Goal: Transaction & Acquisition: Purchase product/service

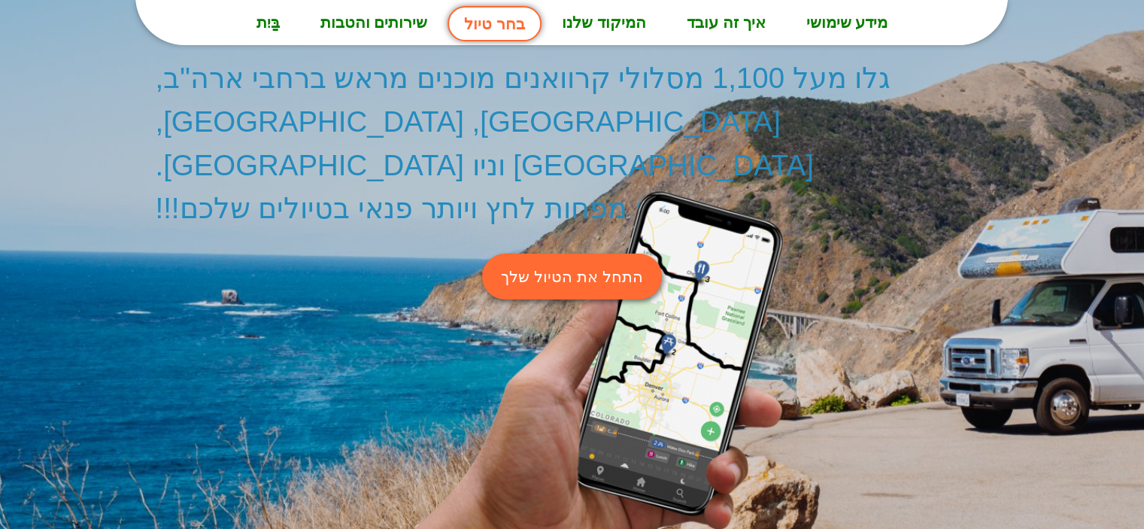
scroll to position [226, 0]
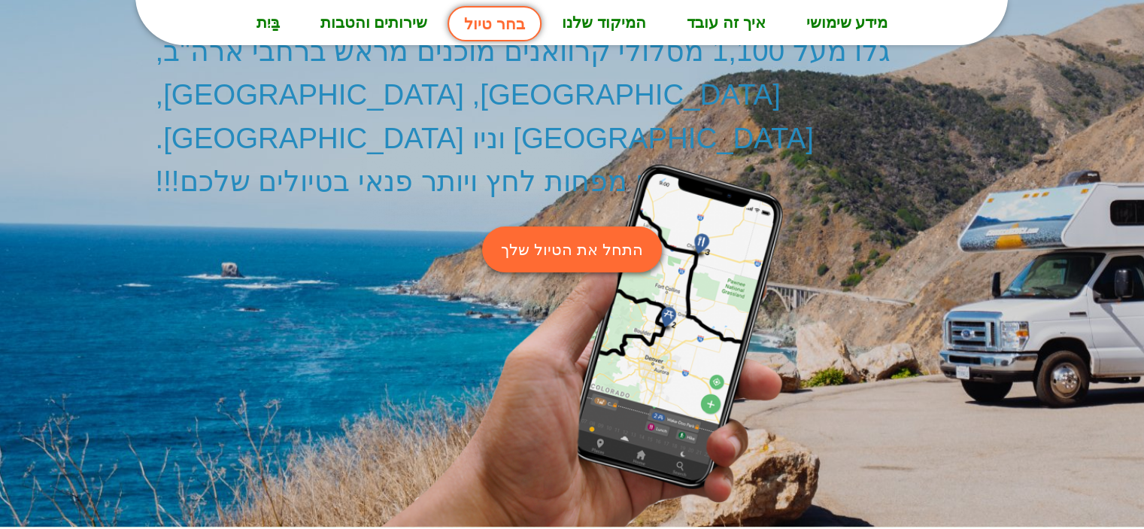
click at [635, 241] on font "התחל את הטיול שלך" at bounding box center [571, 249] width 141 height 17
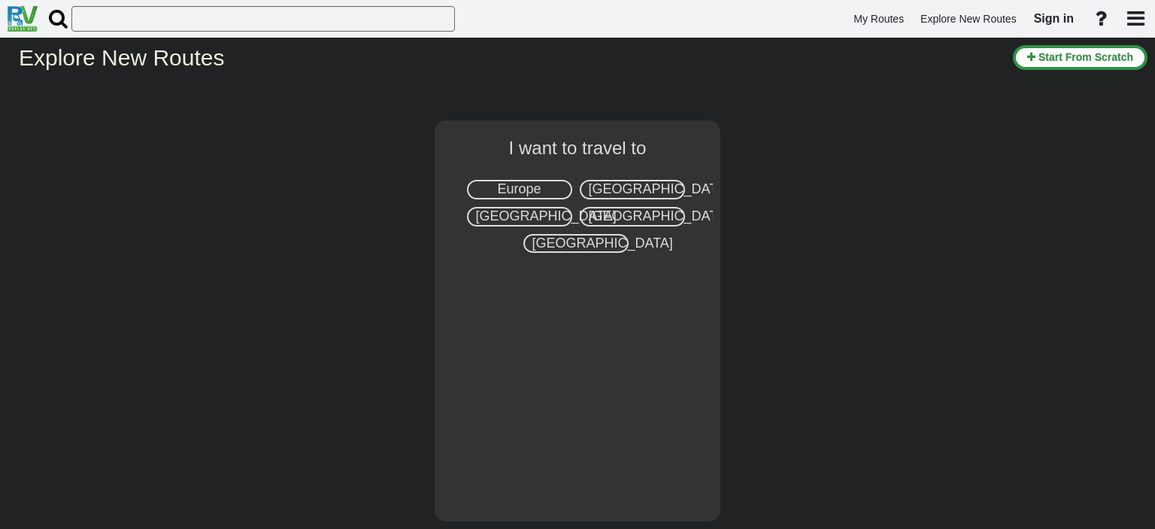
click at [636, 188] on span "[GEOGRAPHIC_DATA]" at bounding box center [659, 188] width 141 height 15
select select "number:2"
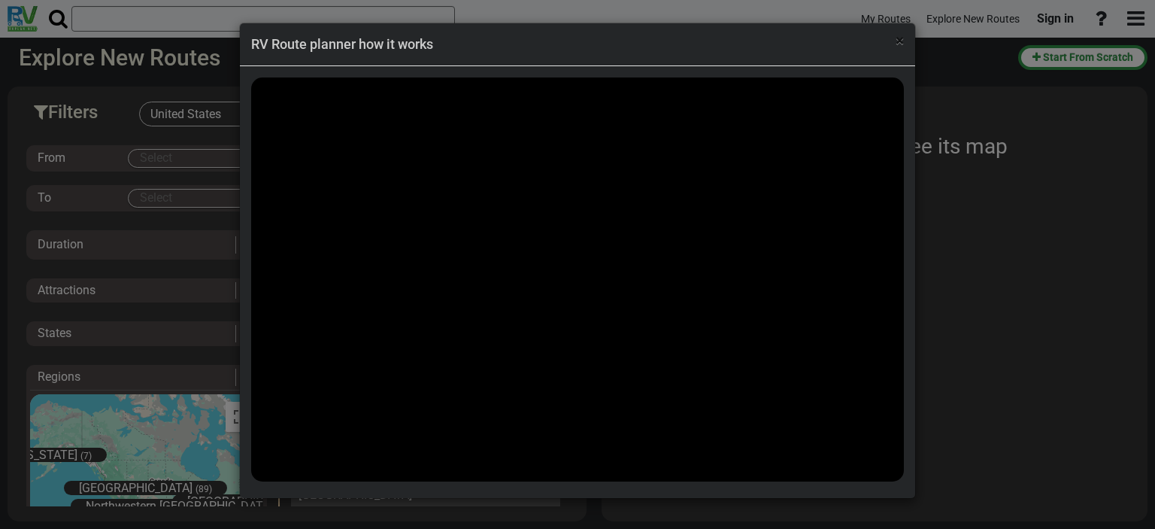
click at [898, 41] on span "×" at bounding box center [900, 41] width 8 height 18
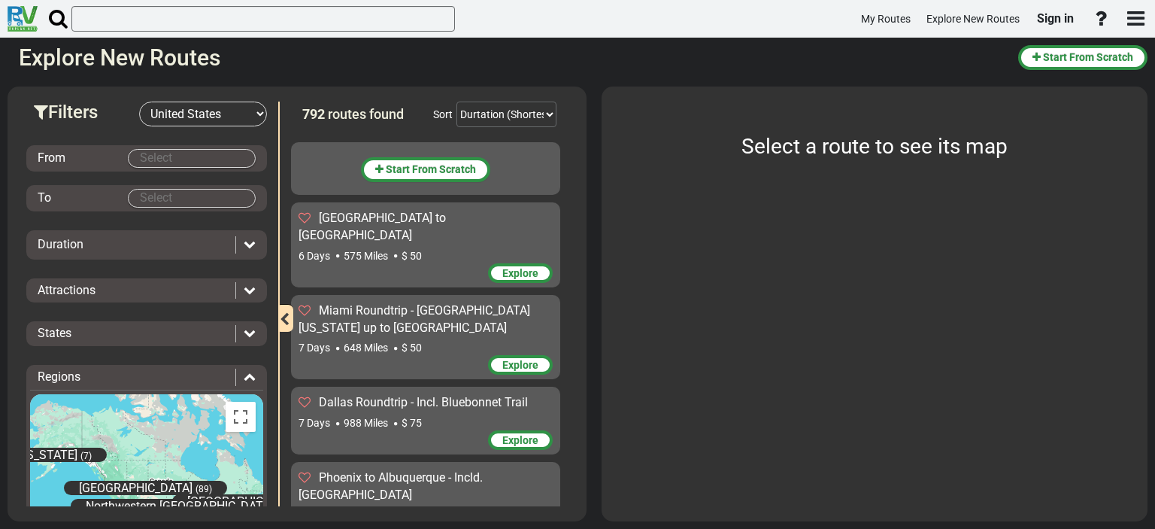
click at [153, 154] on body "My Routes Explore New Routes Sign in ×" at bounding box center [577, 264] width 1155 height 529
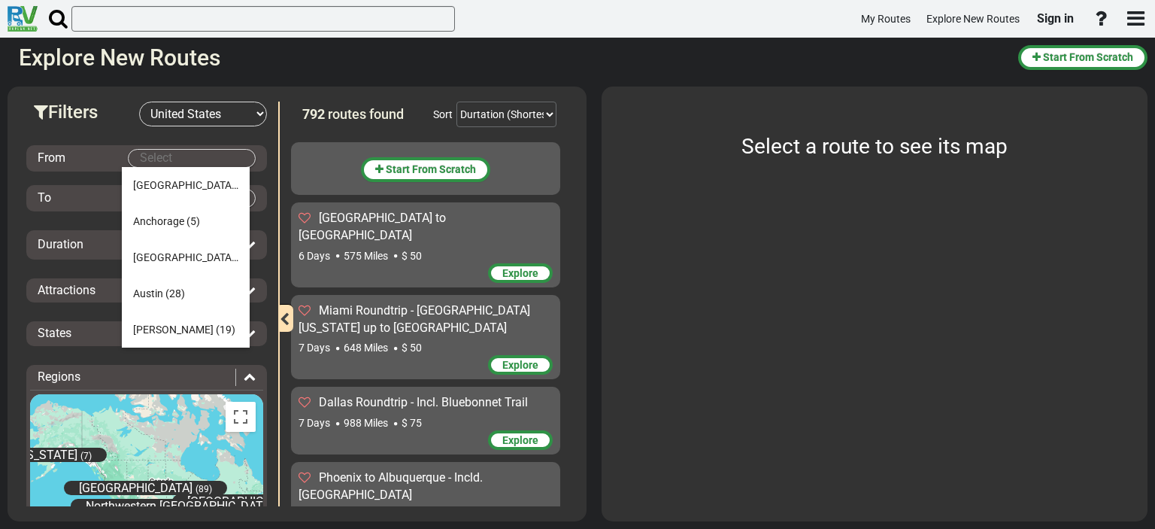
type input "l"
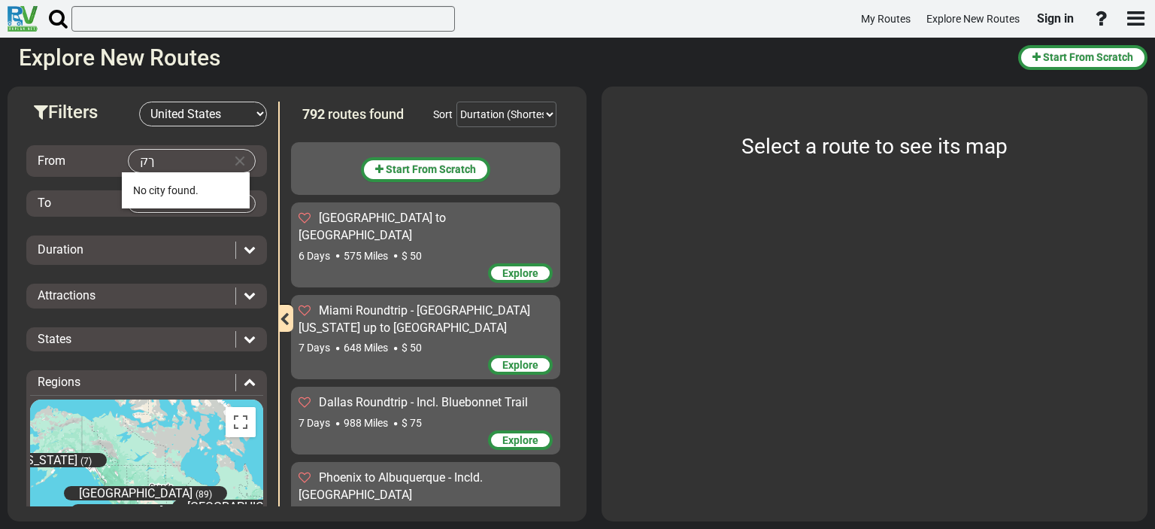
type input "ך"
click at [237, 194] on span "(35)" at bounding box center [247, 190] width 20 height 12
type input "[GEOGRAPHIC_DATA]"
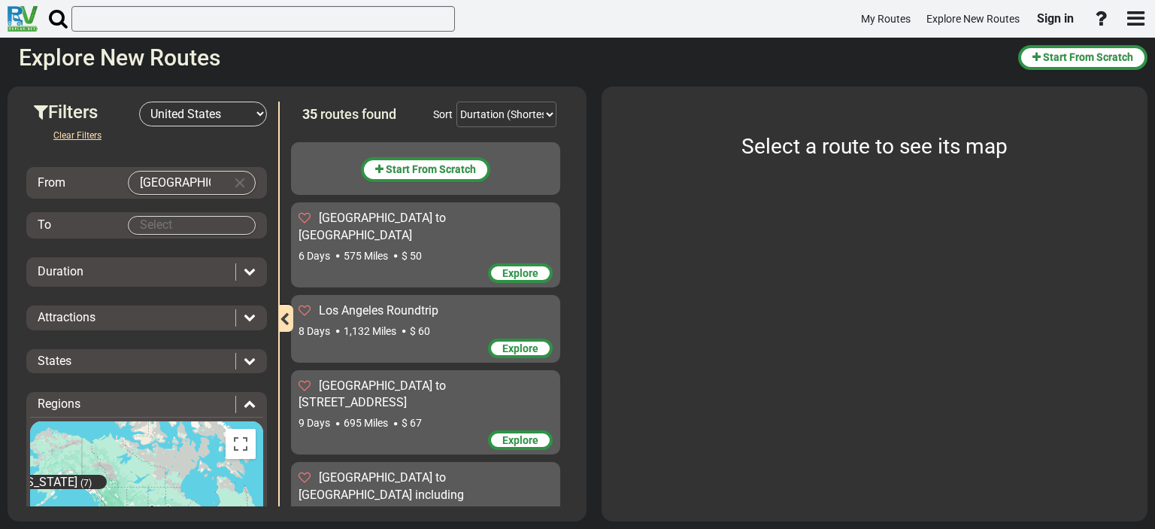
click at [145, 224] on body "My Routes Explore New Routes Sign in ×" at bounding box center [577, 264] width 1155 height 529
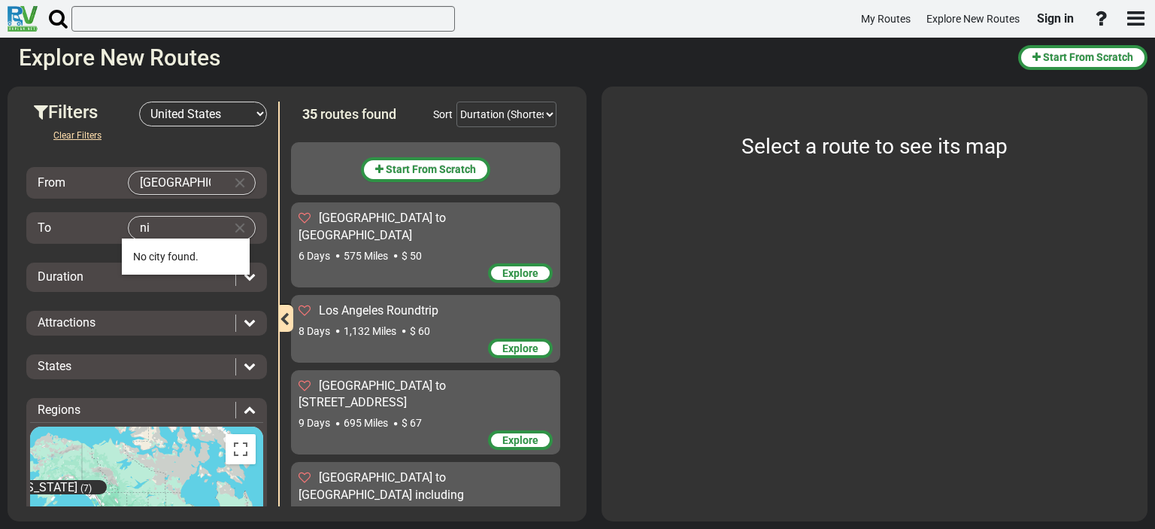
type input "n"
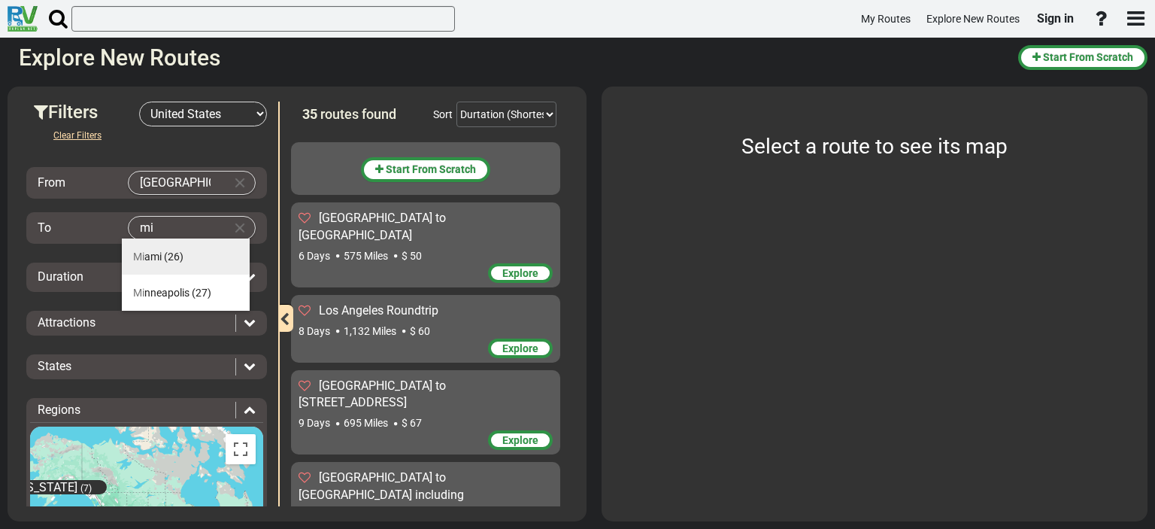
click at [147, 249] on li "Mi ami (26)" at bounding box center [186, 256] width 128 height 36
type input "[GEOGRAPHIC_DATA]"
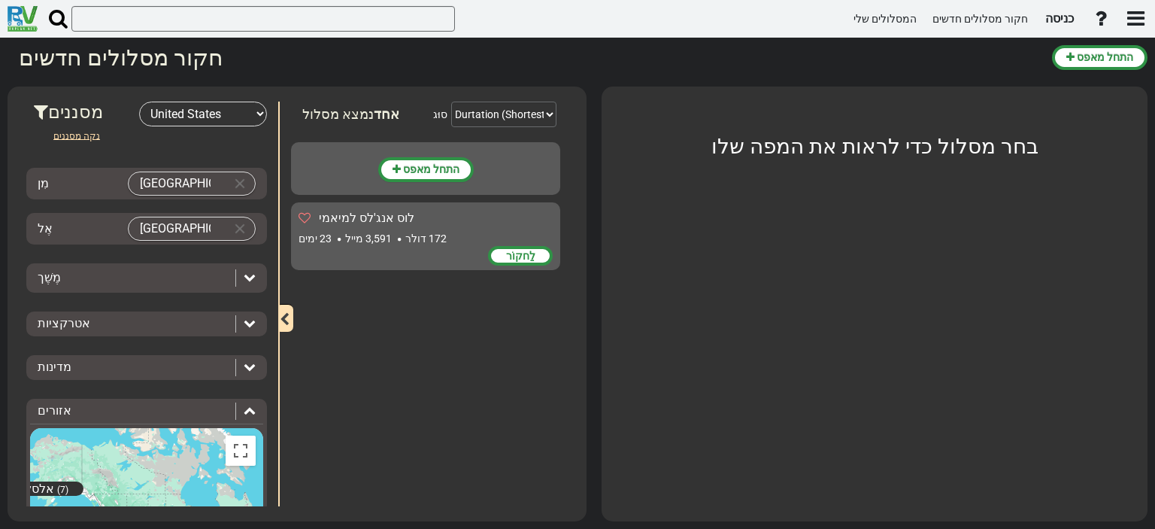
click at [245, 278] on icon at bounding box center [250, 277] width 12 height 12
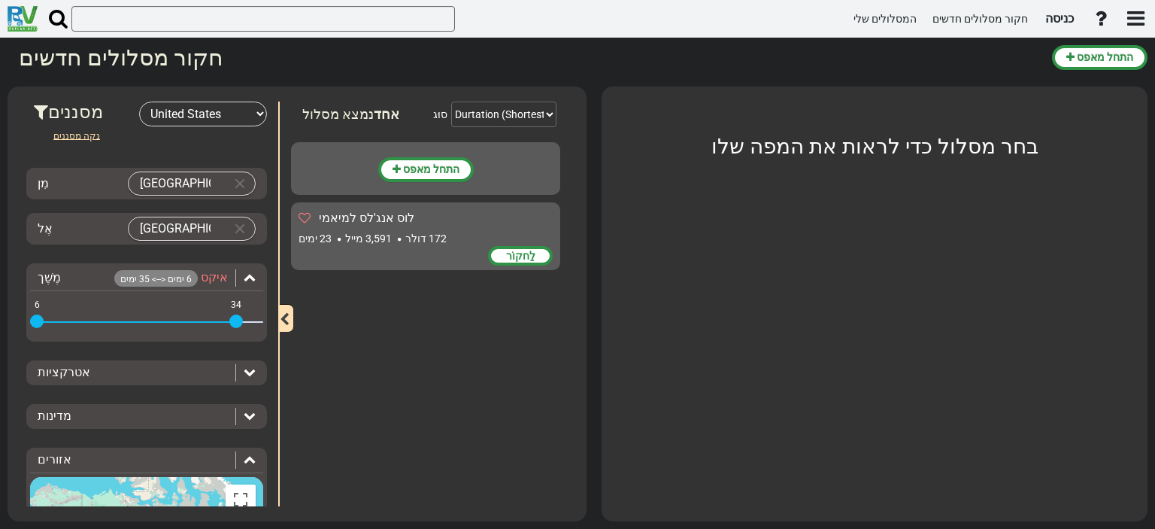
drag, startPoint x: 250, startPoint y: 318, endPoint x: 235, endPoint y: 320, distance: 14.5
click at [235, 320] on span at bounding box center [236, 321] width 14 height 14
click at [246, 375] on icon at bounding box center [250, 372] width 12 height 12
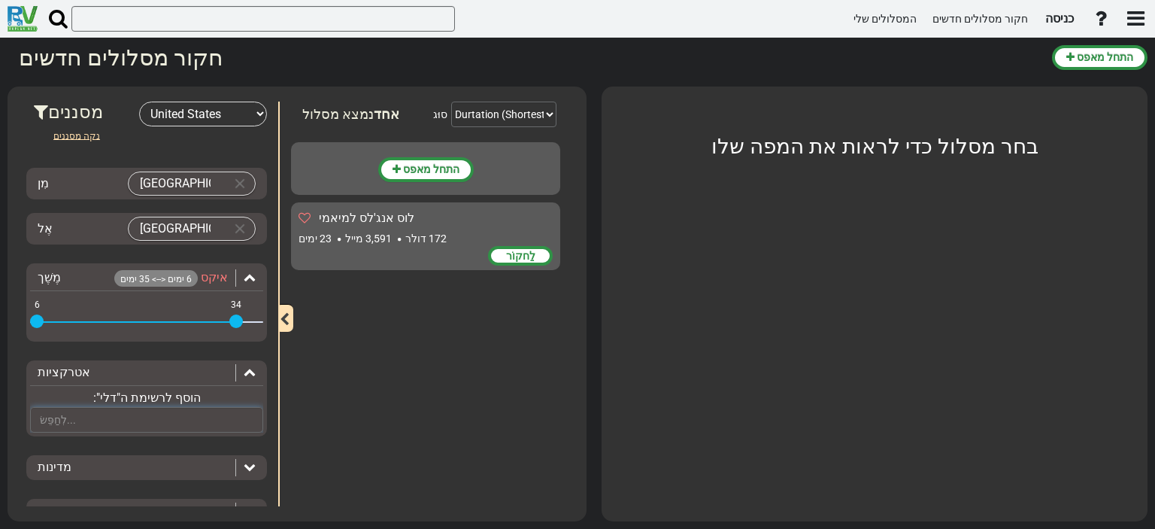
click at [129, 413] on input "text" at bounding box center [146, 420] width 233 height 26
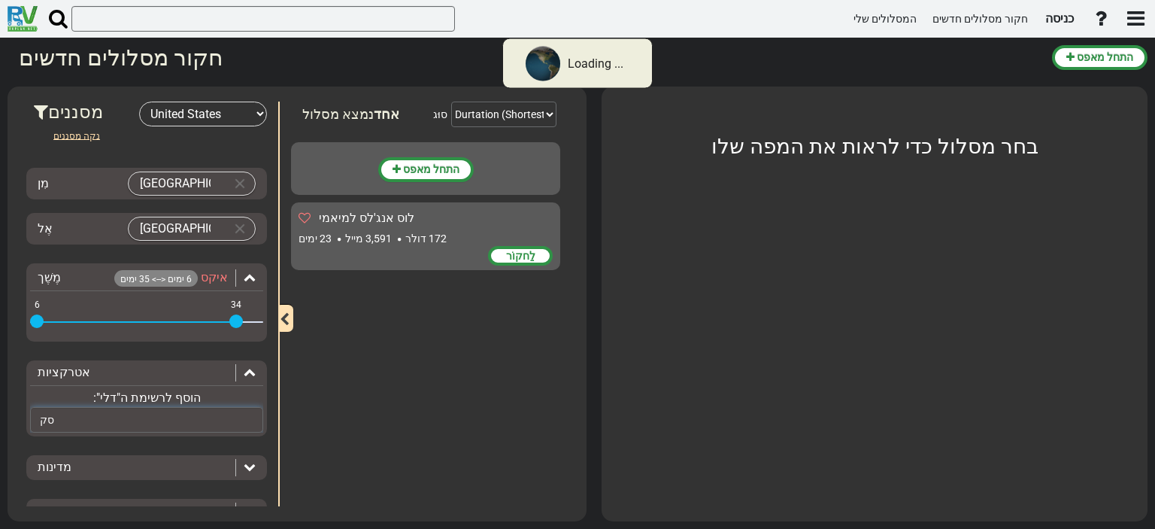
type input "ס"
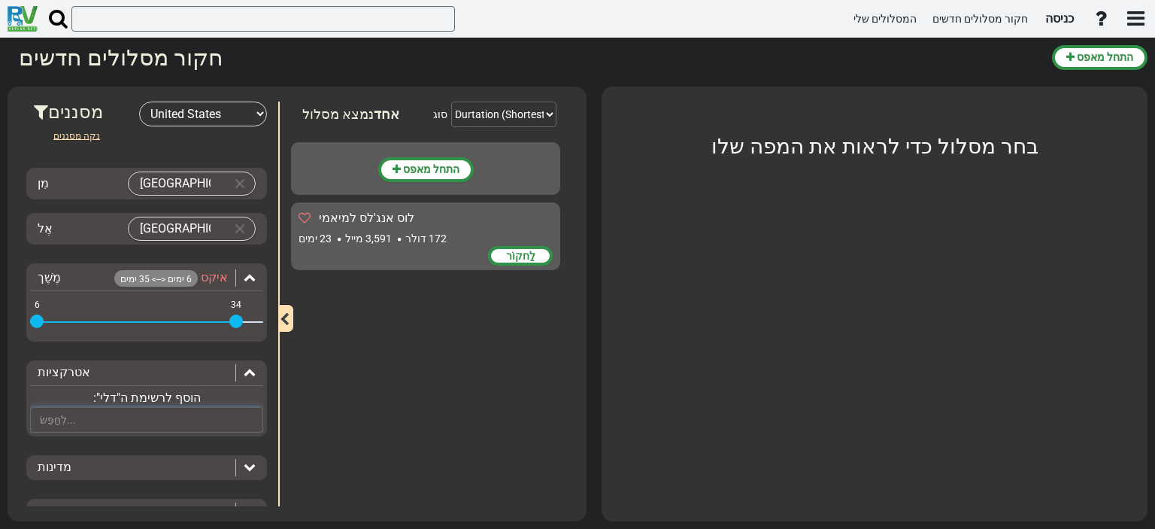
type input "x"
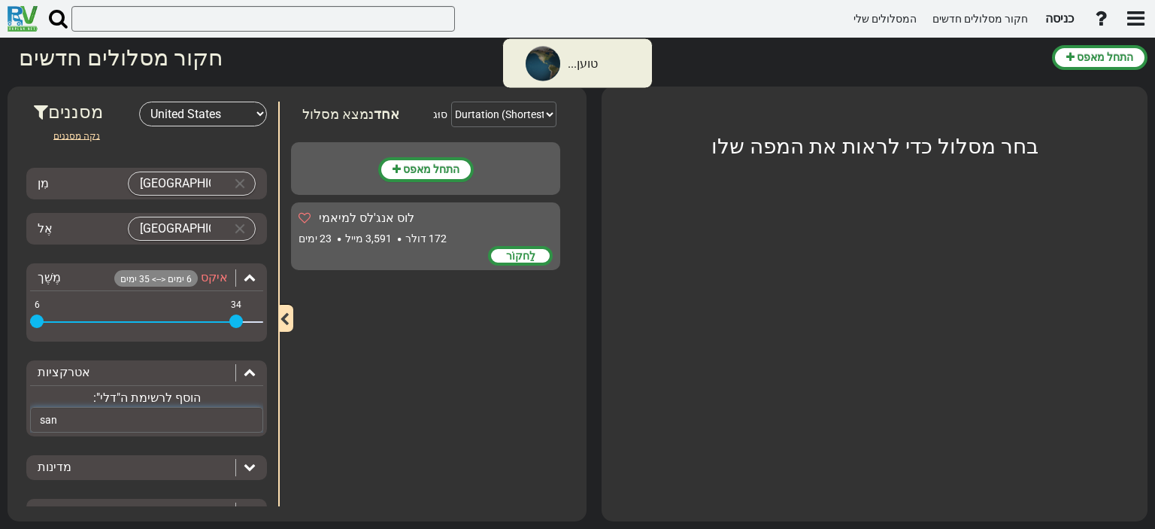
click at [129, 411] on input "san" at bounding box center [146, 420] width 233 height 26
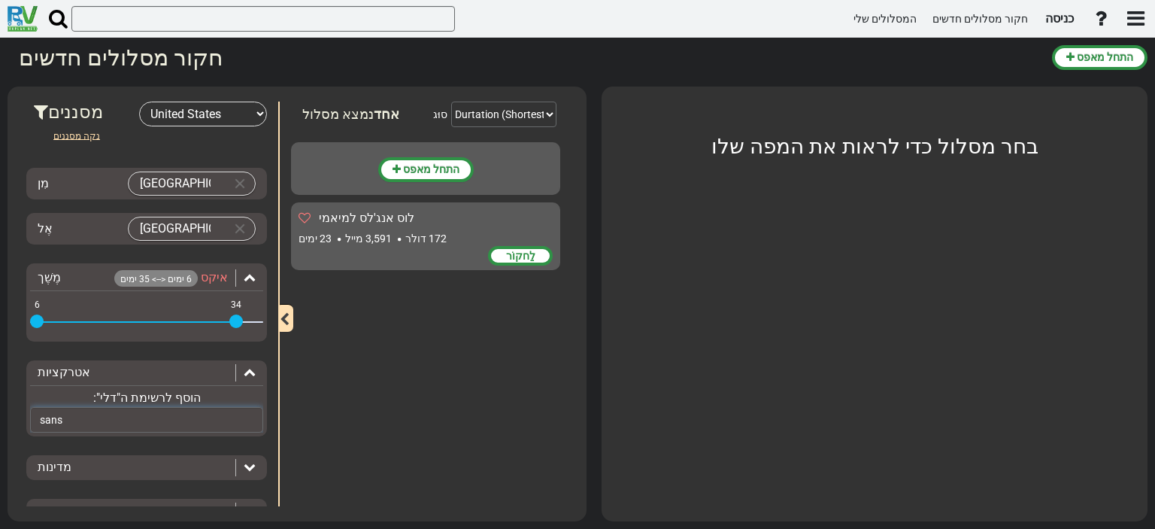
click at [114, 418] on input "sans" at bounding box center [146, 420] width 233 height 26
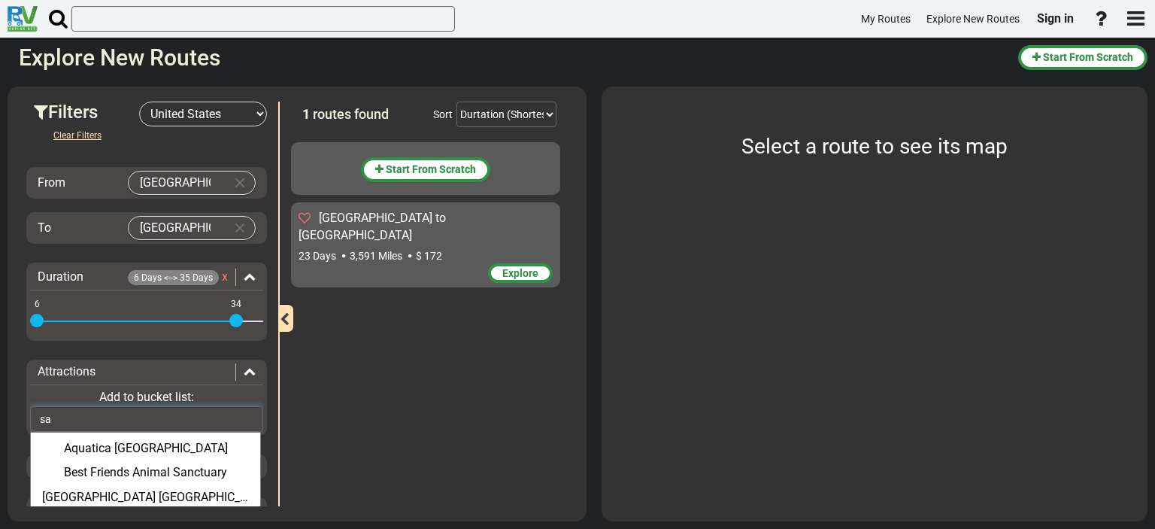
click at [93, 419] on input "sa" at bounding box center [146, 419] width 233 height 26
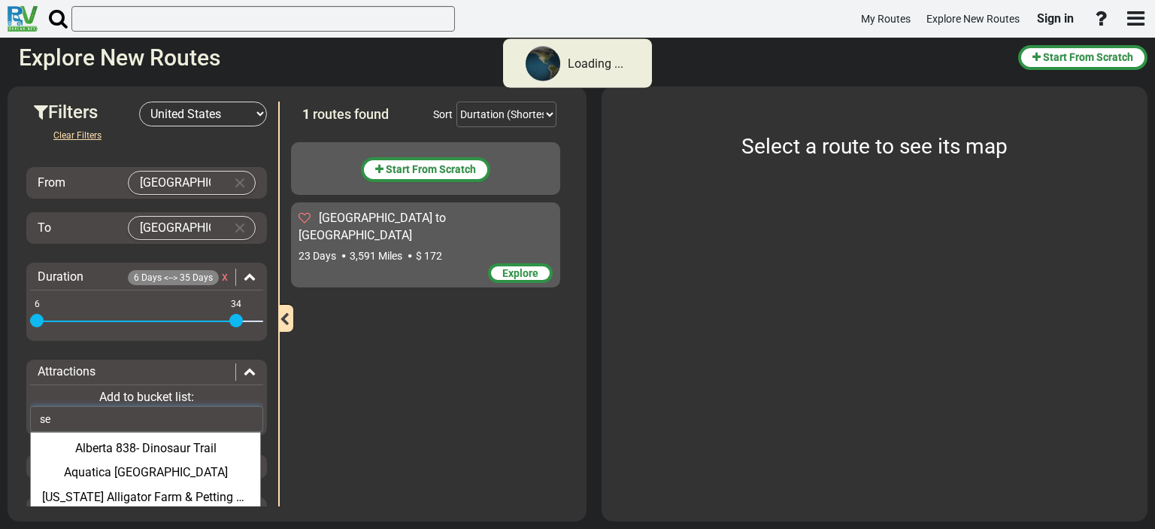
type input "s"
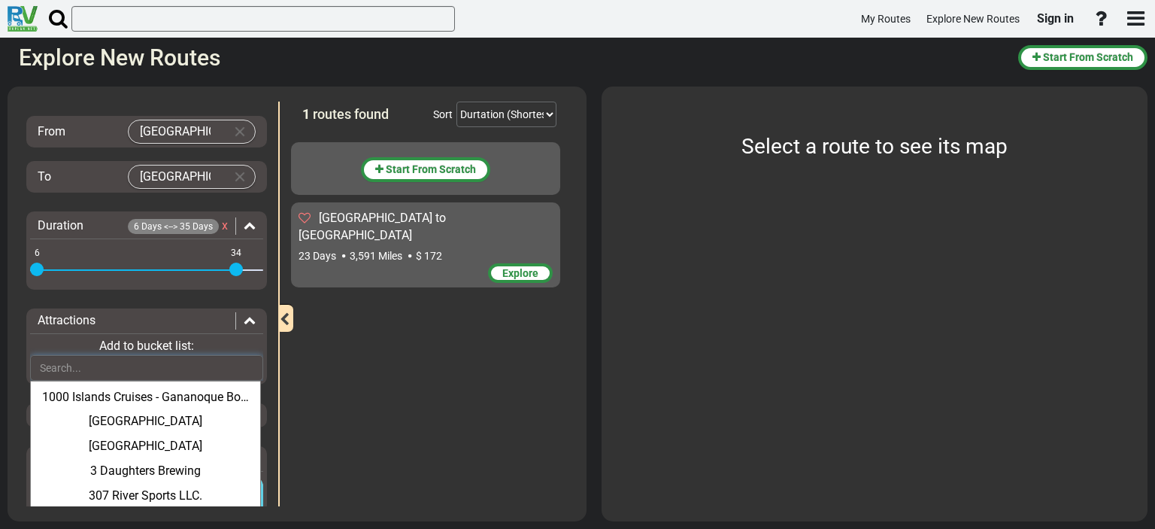
scroll to position [75, 0]
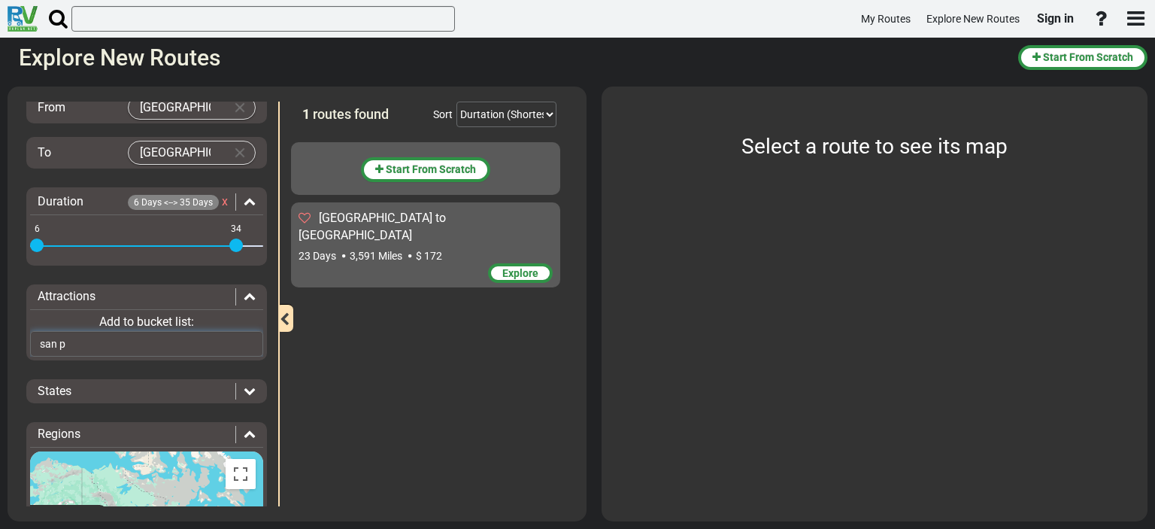
click at [141, 334] on input "san p" at bounding box center [146, 344] width 233 height 26
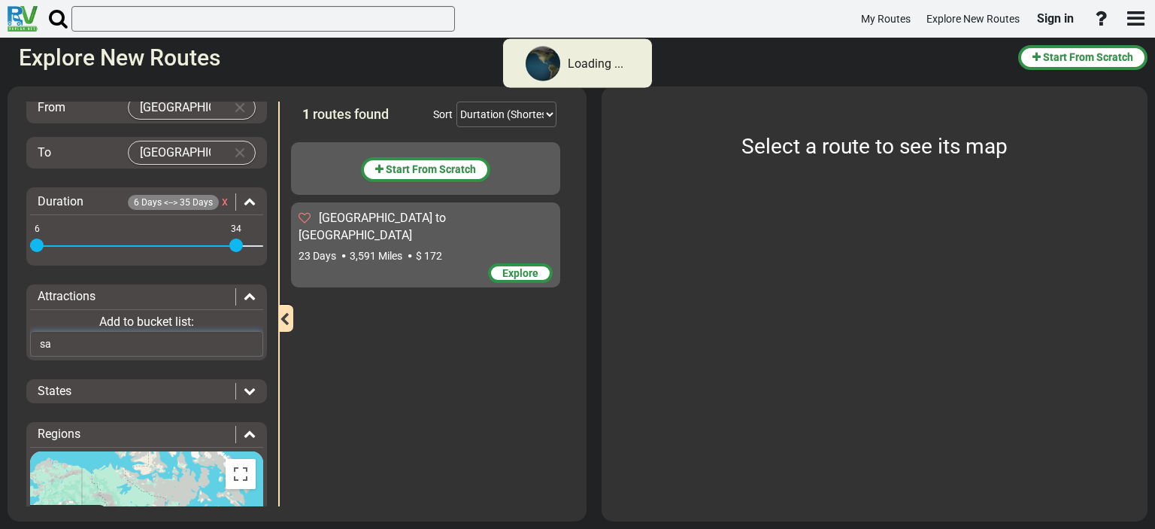
type input "s"
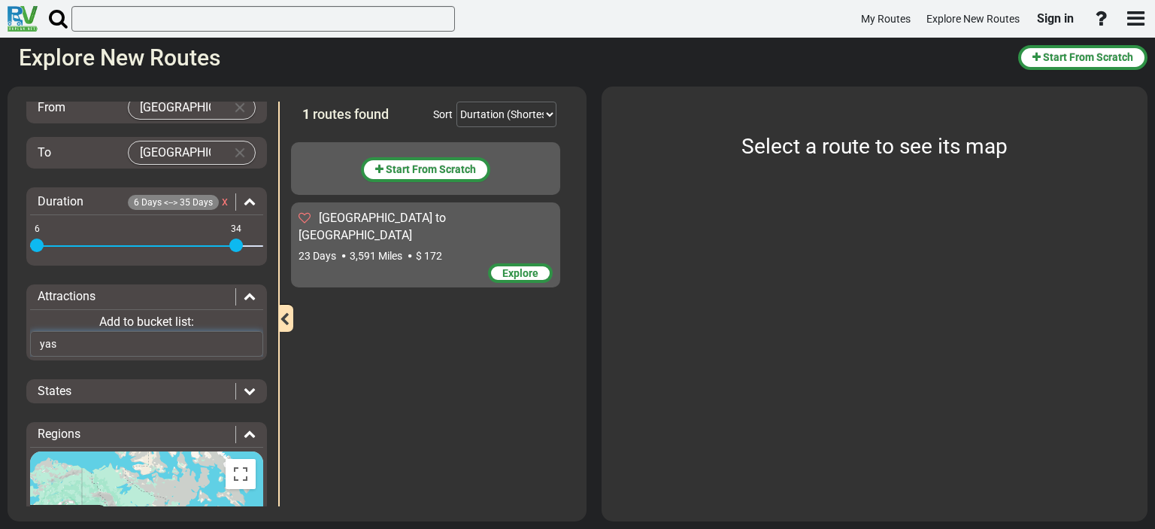
click at [186, 340] on input "yas" at bounding box center [146, 344] width 233 height 26
click at [123, 338] on input "yas" at bounding box center [146, 344] width 233 height 26
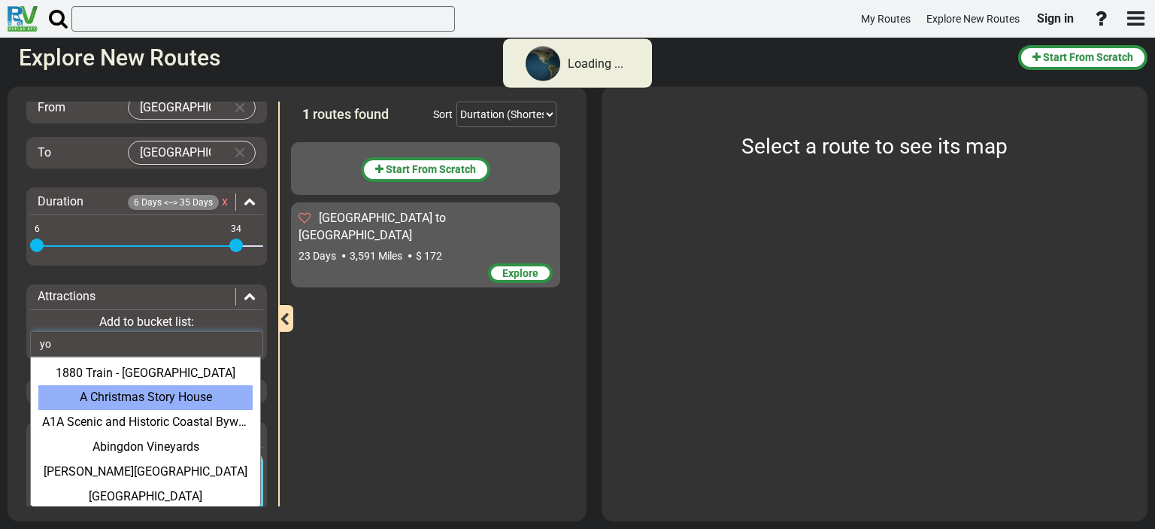
type input "y"
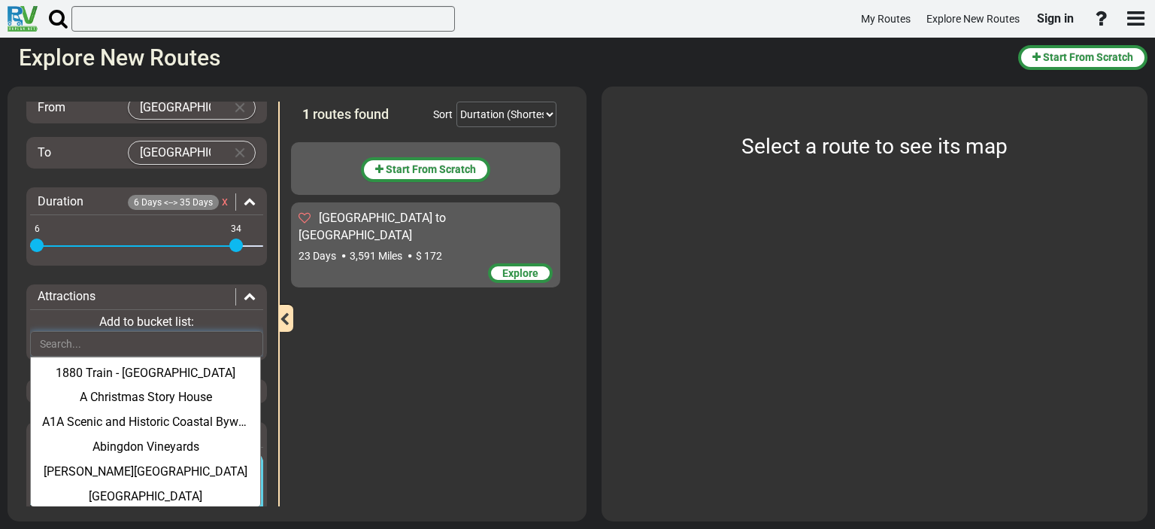
click at [124, 339] on input "text" at bounding box center [146, 344] width 233 height 26
paste input "[GEOGRAPHIC_DATA]"
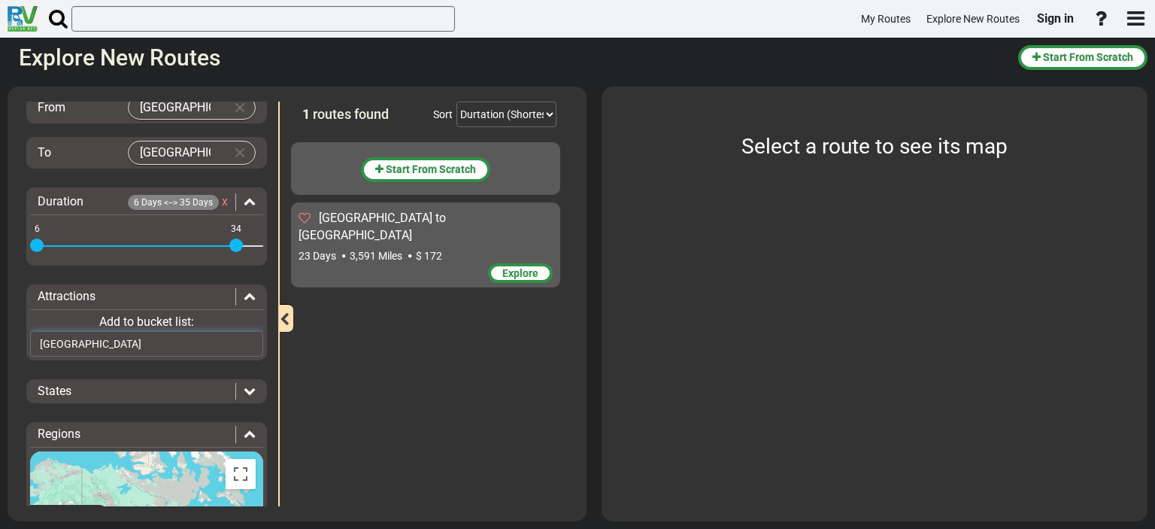
click at [175, 343] on input "[GEOGRAPHIC_DATA]" at bounding box center [146, 344] width 233 height 26
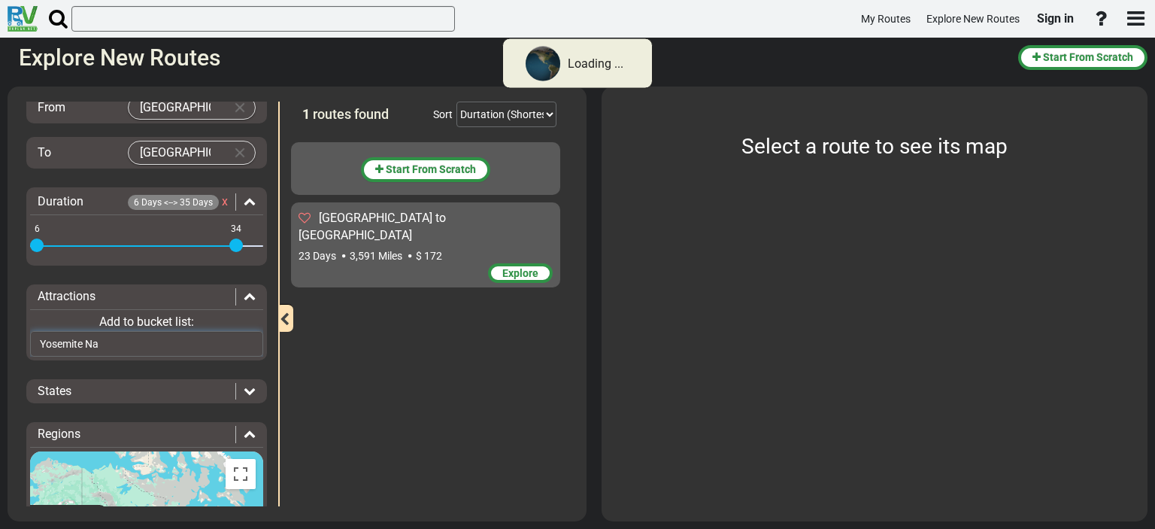
click at [162, 342] on input "Yosemite Na" at bounding box center [146, 344] width 233 height 26
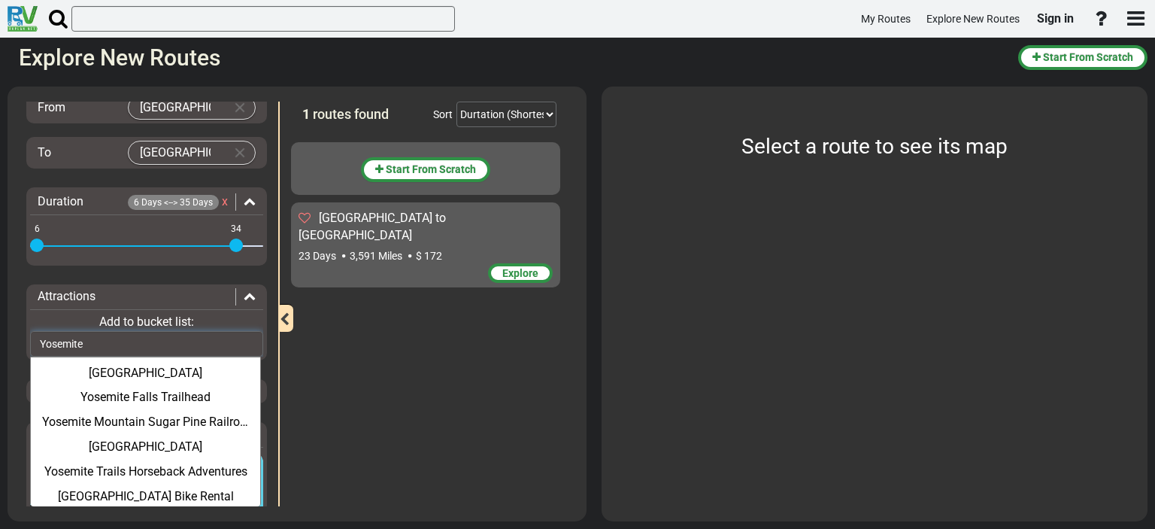
click at [162, 342] on input "Yosemite" at bounding box center [146, 344] width 233 height 26
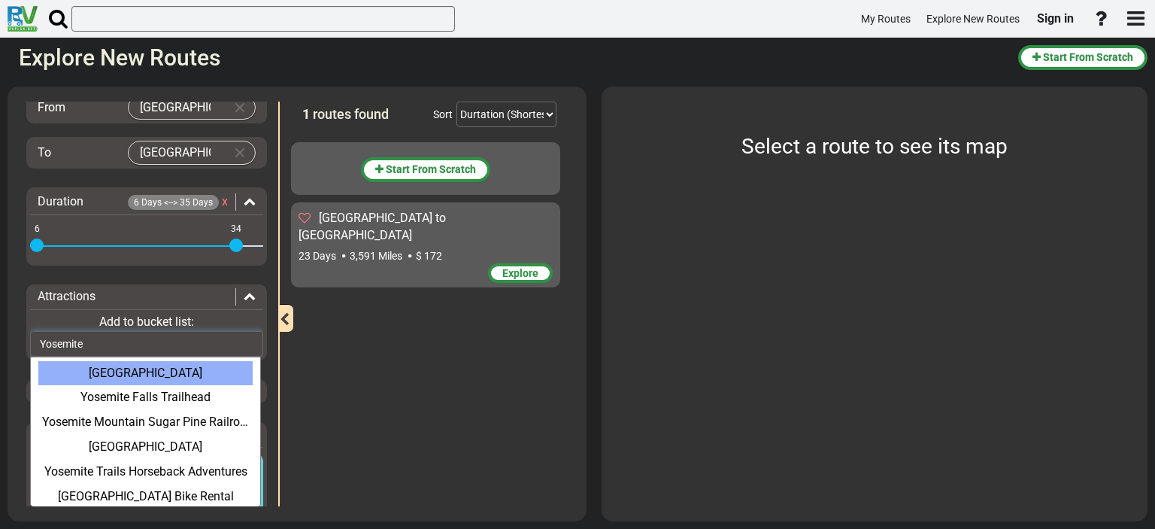
type input "Yosemite"
click at [199, 369] on div "[GEOGRAPHIC_DATA]" at bounding box center [145, 373] width 214 height 25
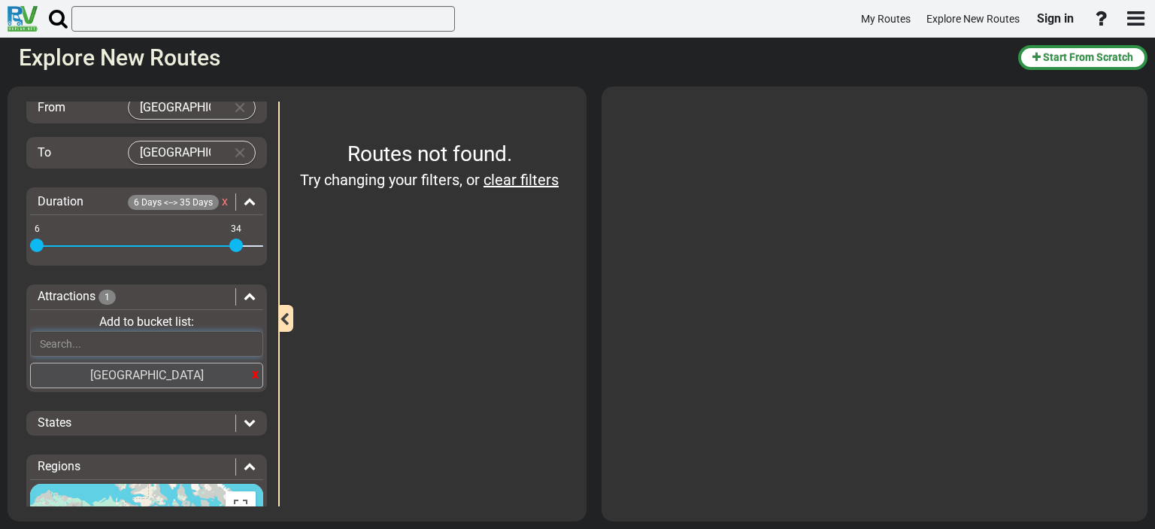
click at [129, 333] on input "text" at bounding box center [146, 344] width 233 height 26
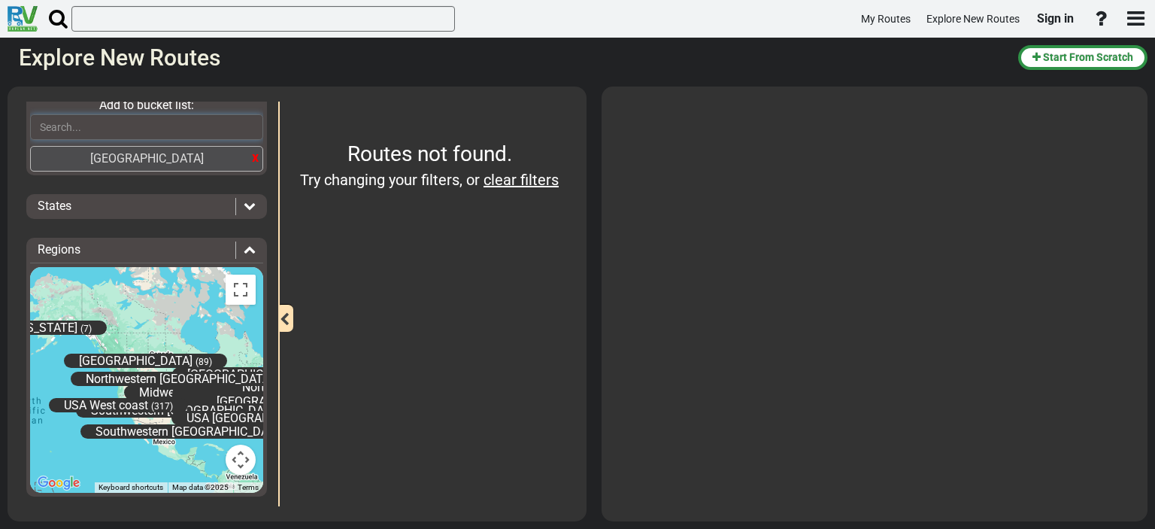
scroll to position [293, 0]
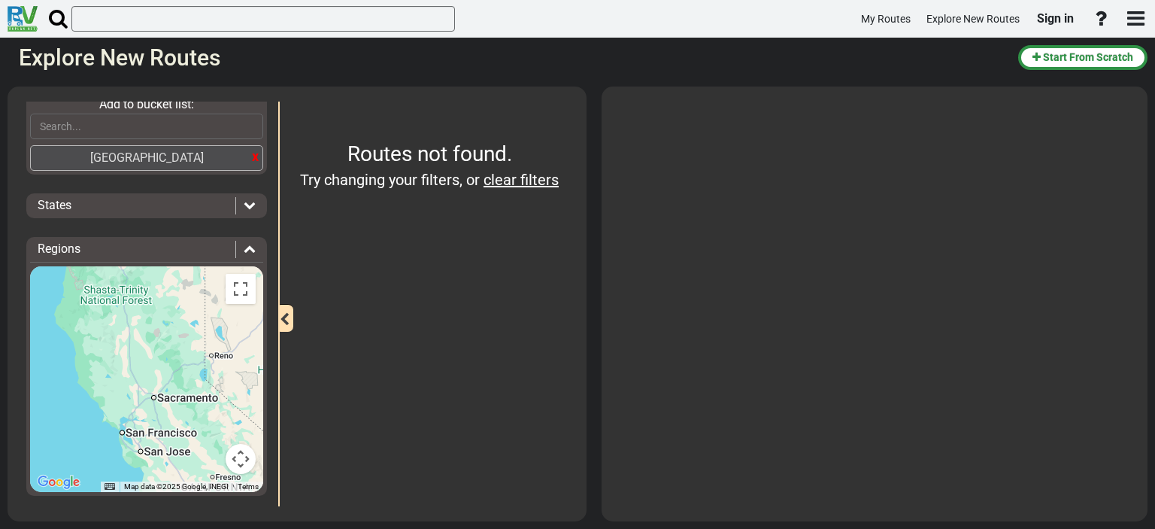
drag, startPoint x: 149, startPoint y: 420, endPoint x: 91, endPoint y: 310, distance: 124.8
click at [74, 296] on div "[US_STATE] (7) [GEOGRAPHIC_DATA] (100) [GEOGRAPHIC_DATA] [GEOGRAPHIC_DATA] (326…" at bounding box center [146, 379] width 233 height 226
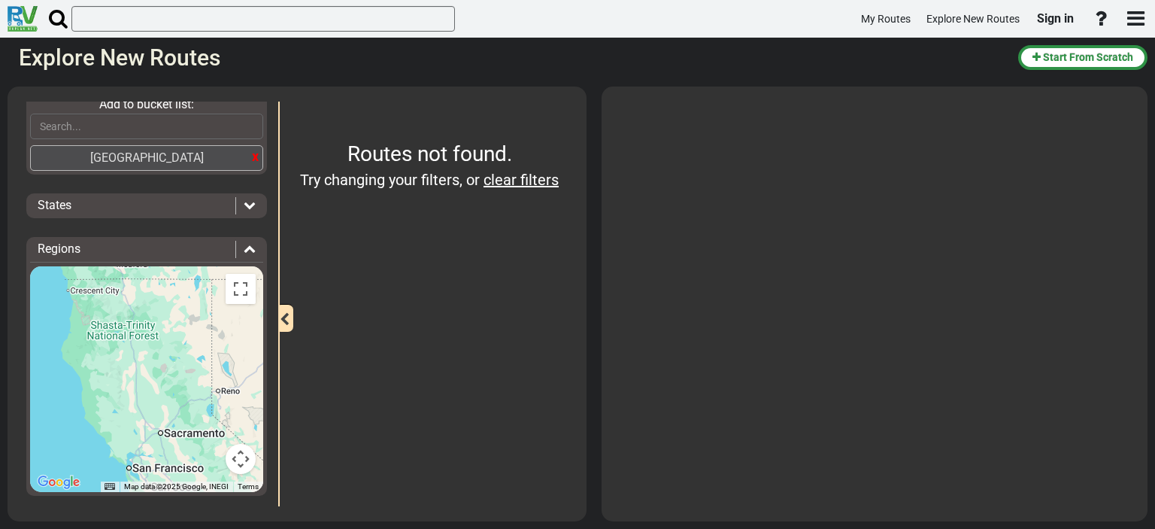
drag, startPoint x: 141, startPoint y: 362, endPoint x: 147, endPoint y: 397, distance: 35.7
click at [147, 397] on div "[US_STATE] (7) [GEOGRAPHIC_DATA] (100) [GEOGRAPHIC_DATA] [GEOGRAPHIC_DATA] (326…" at bounding box center [146, 379] width 233 height 226
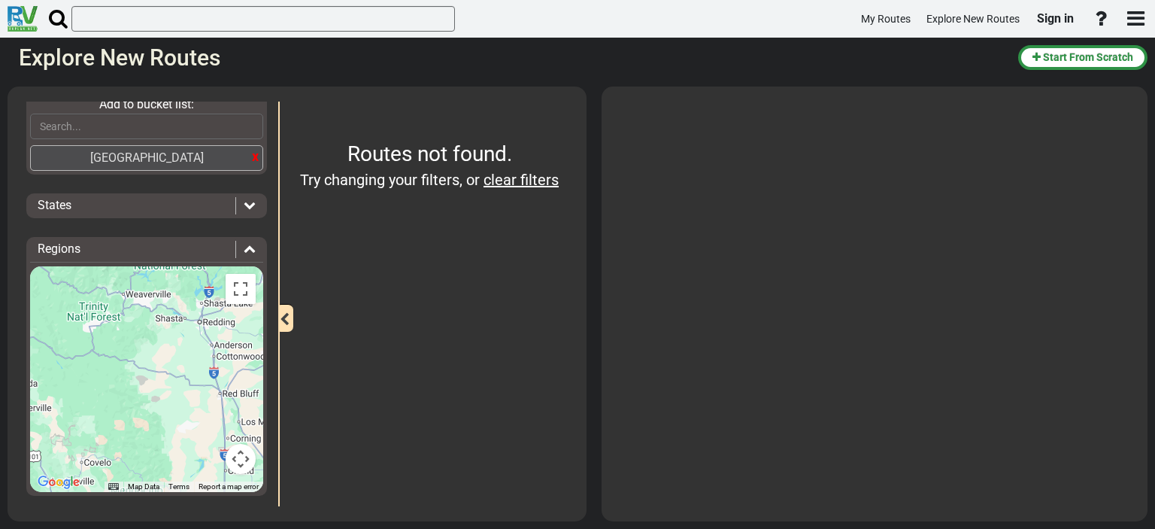
drag, startPoint x: 127, startPoint y: 327, endPoint x: 181, endPoint y: 439, distance: 124.2
click at [181, 439] on div "[US_STATE] (7) [GEOGRAPHIC_DATA] (100) [GEOGRAPHIC_DATA] [GEOGRAPHIC_DATA] (326…" at bounding box center [146, 379] width 233 height 226
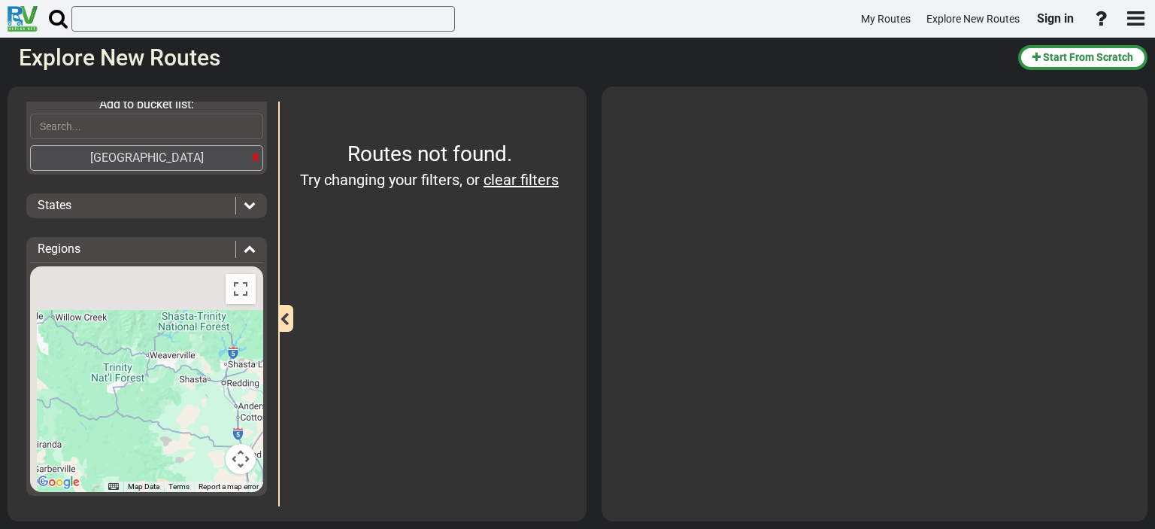
drag, startPoint x: 173, startPoint y: 357, endPoint x: 199, endPoint y: 423, distance: 71.0
click at [199, 423] on div "[US_STATE] (7) [GEOGRAPHIC_DATA] (100) [GEOGRAPHIC_DATA] [GEOGRAPHIC_DATA] (326…" at bounding box center [146, 379] width 233 height 226
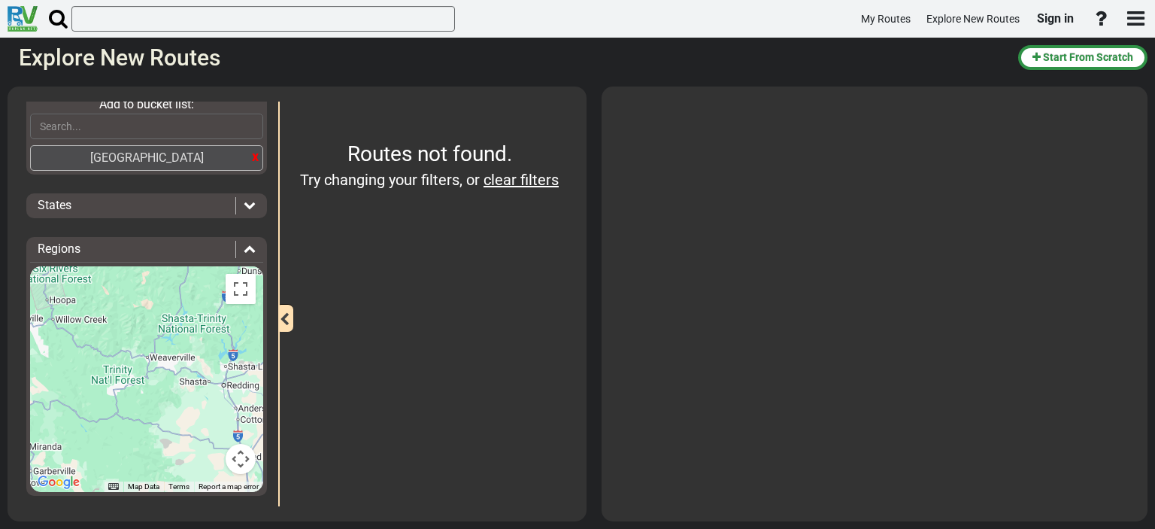
click at [123, 375] on div "[US_STATE] (7) [GEOGRAPHIC_DATA] (100) [GEOGRAPHIC_DATA] [GEOGRAPHIC_DATA] (326…" at bounding box center [146, 379] width 233 height 226
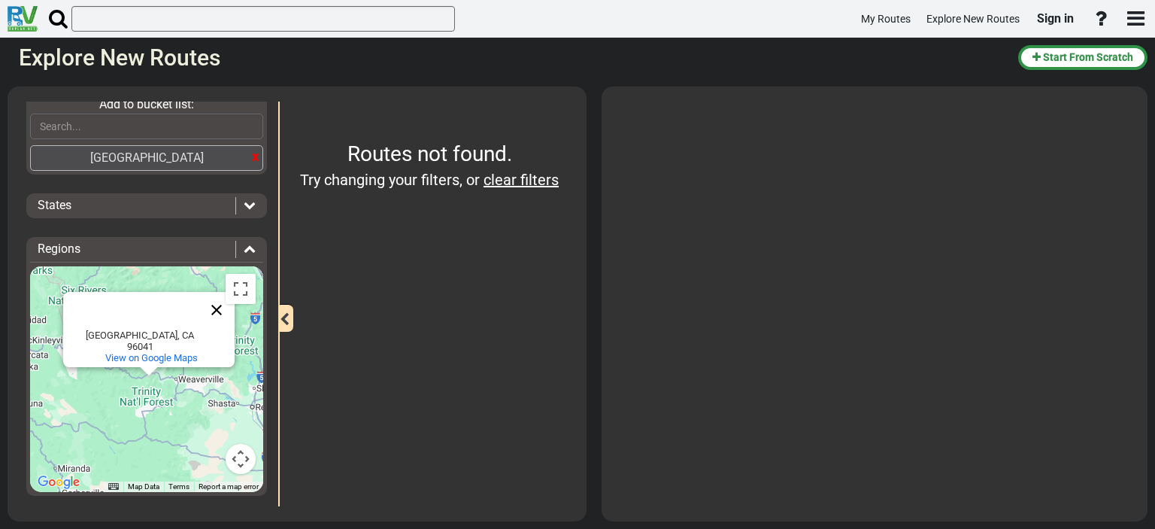
click at [214, 315] on button "Close" at bounding box center [217, 310] width 36 height 36
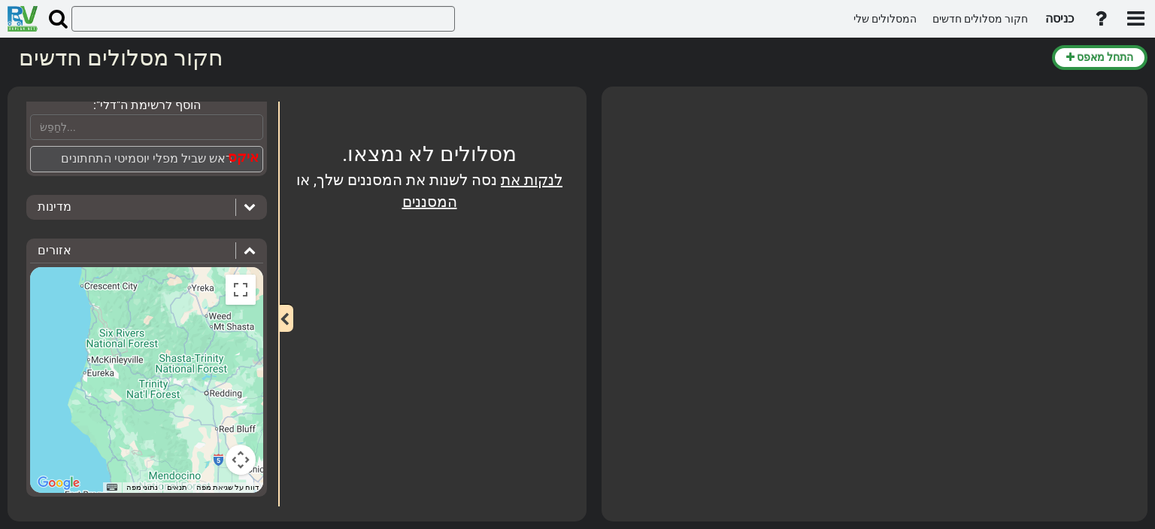
scroll to position [294, 0]
click at [95, 202] on div "מדינות" at bounding box center [133, 205] width 190 height 17
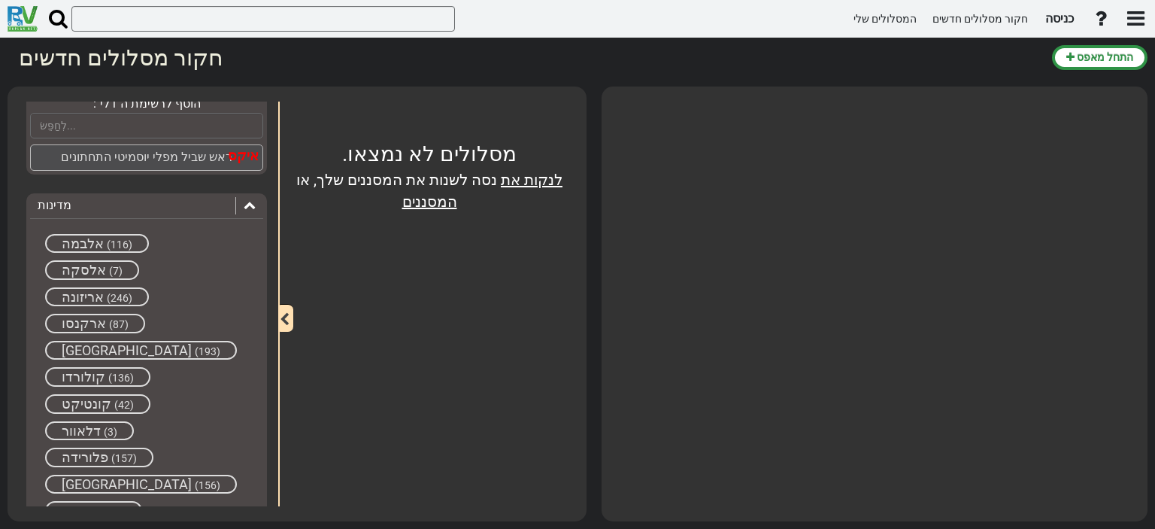
click at [244, 199] on icon at bounding box center [250, 205] width 12 height 12
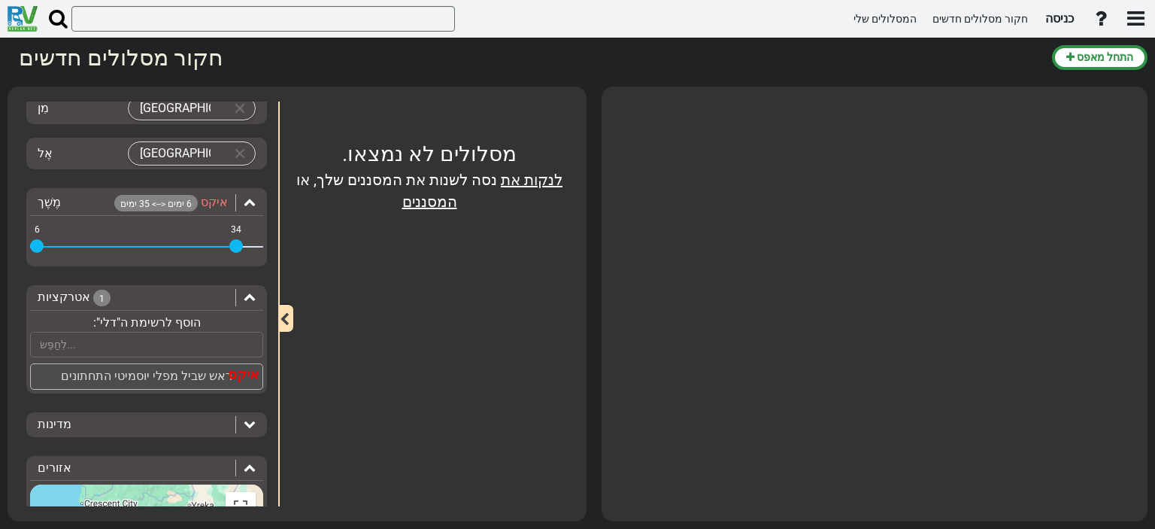
scroll to position [150, 0]
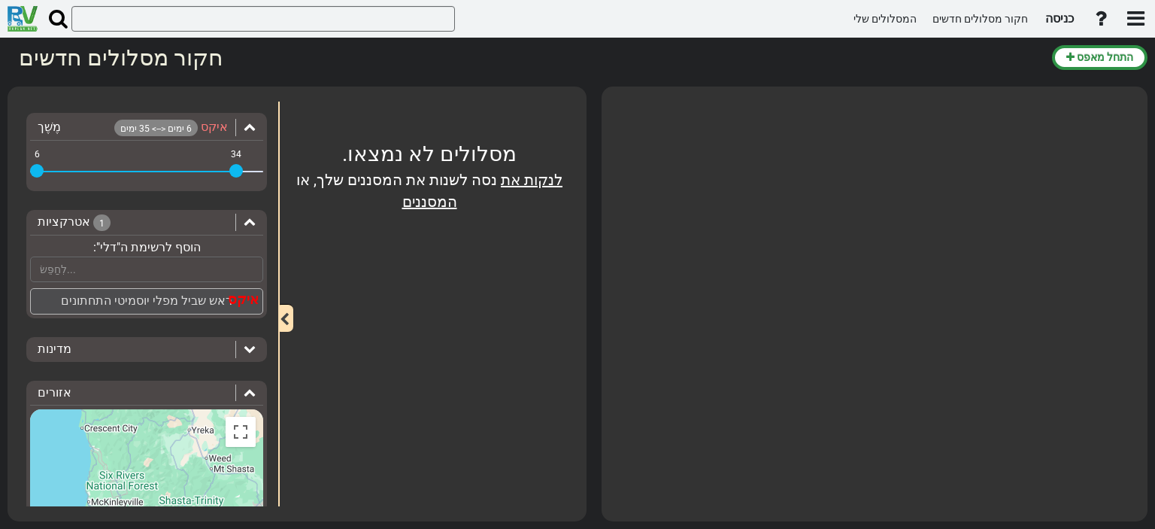
click at [211, 300] on font "ראש שביל מפלי יוסמיטי התחתונים" at bounding box center [147, 300] width 172 height 14
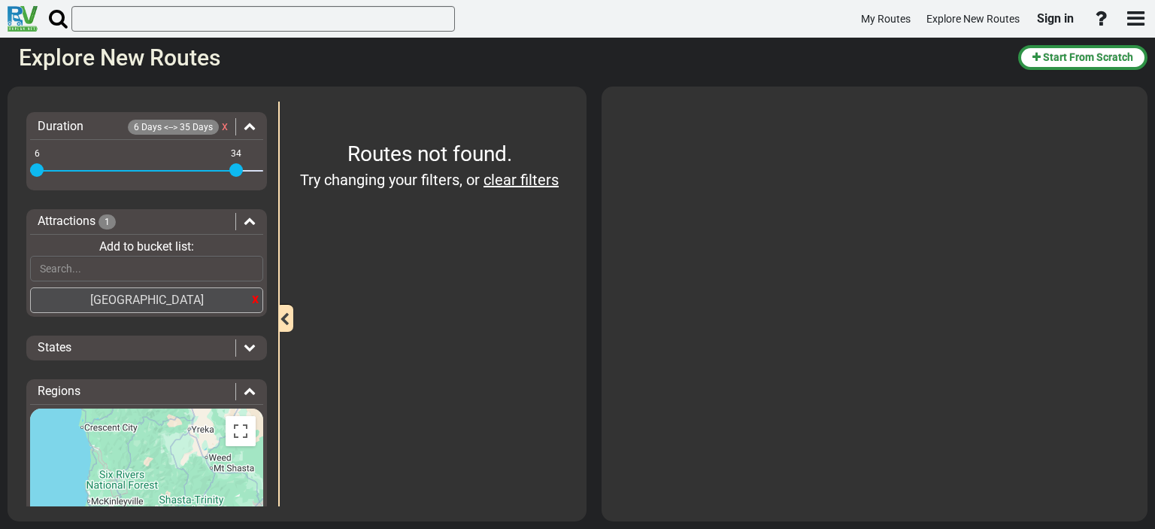
click at [229, 299] on div "x [GEOGRAPHIC_DATA]" at bounding box center [146, 300] width 233 height 26
click at [252, 298] on div "x" at bounding box center [255, 299] width 7 height 20
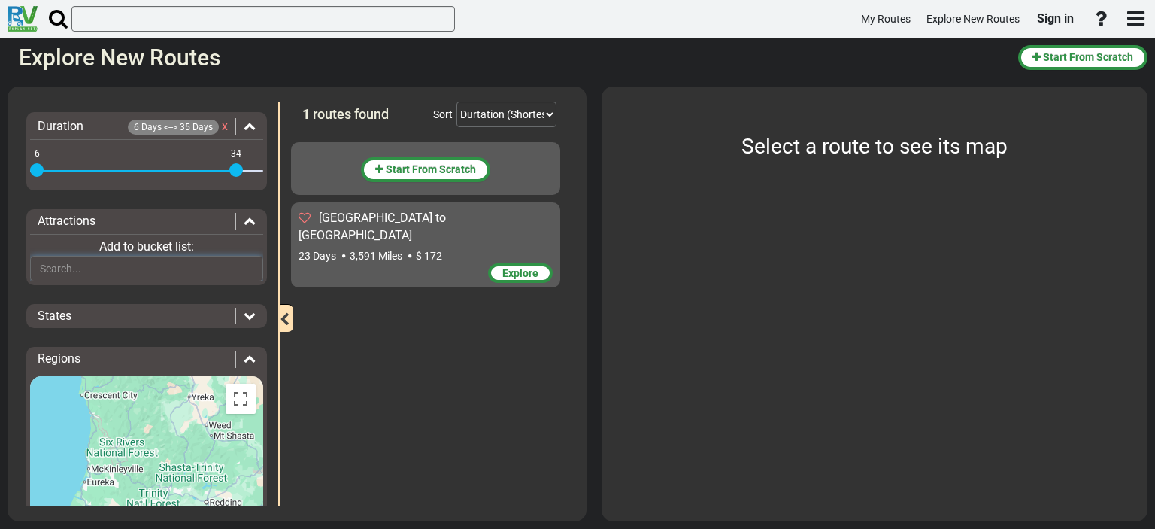
click at [219, 266] on input "text" at bounding box center [146, 269] width 233 height 26
paste input "[GEOGRAPHIC_DATA]"
click at [184, 261] on input "[GEOGRAPHIC_DATA]" at bounding box center [146, 269] width 233 height 26
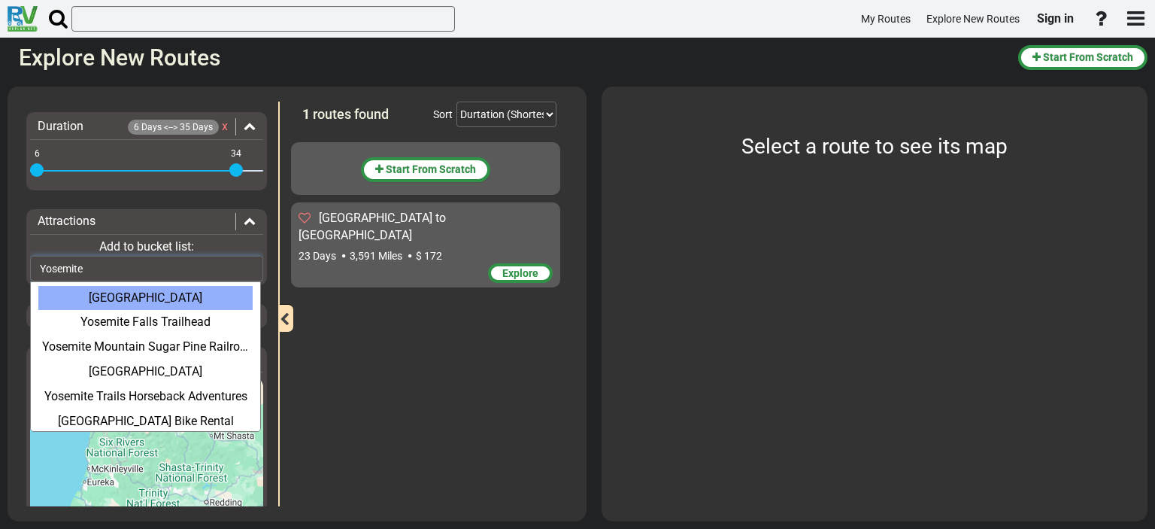
type input "Yosemite"
click at [165, 299] on div "[GEOGRAPHIC_DATA]" at bounding box center [145, 298] width 214 height 25
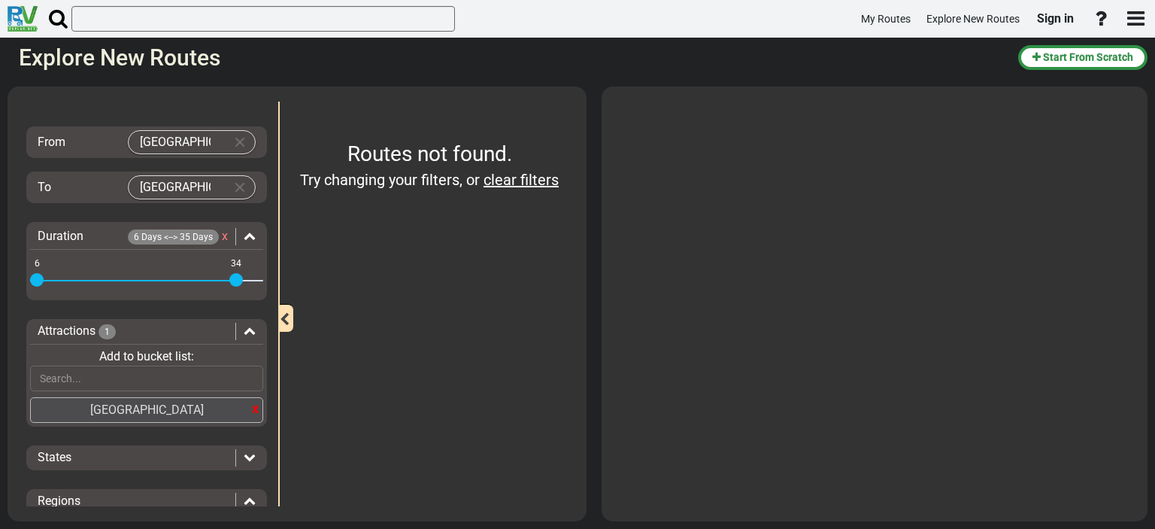
scroll to position [75, 0]
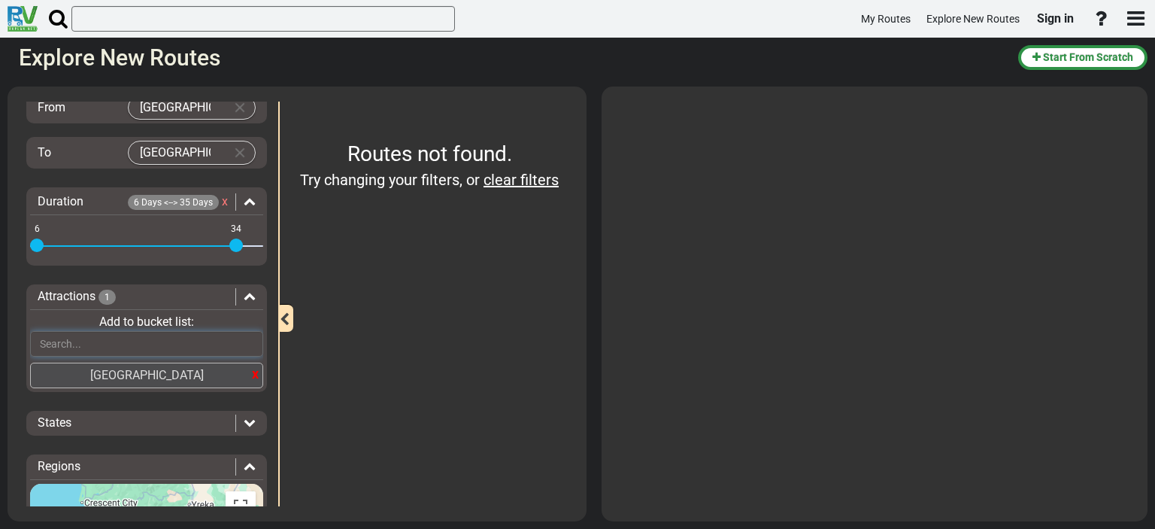
click at [144, 346] on input "text" at bounding box center [146, 344] width 233 height 26
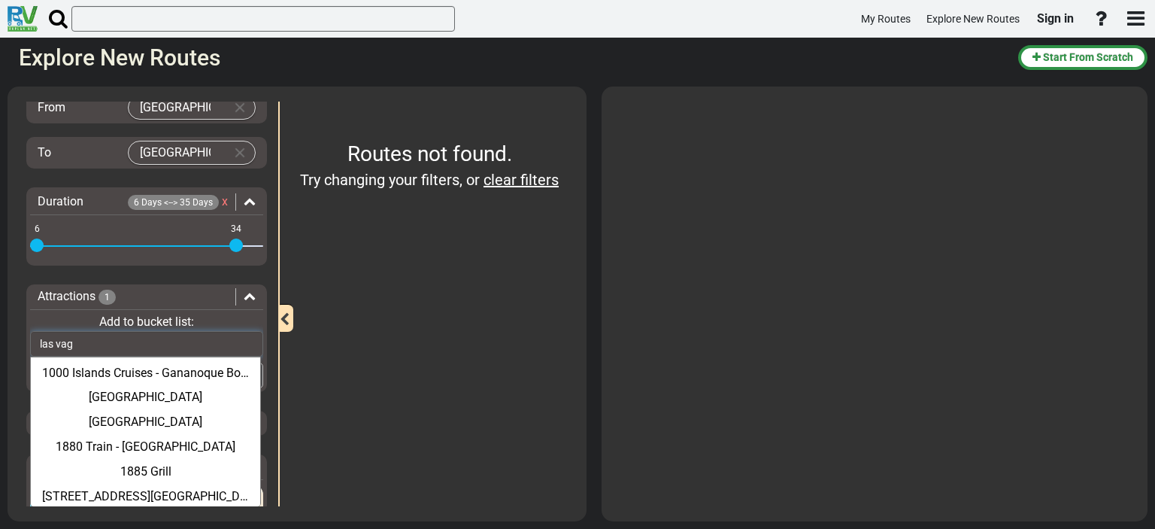
click at [158, 335] on input "las vag" at bounding box center [146, 344] width 233 height 26
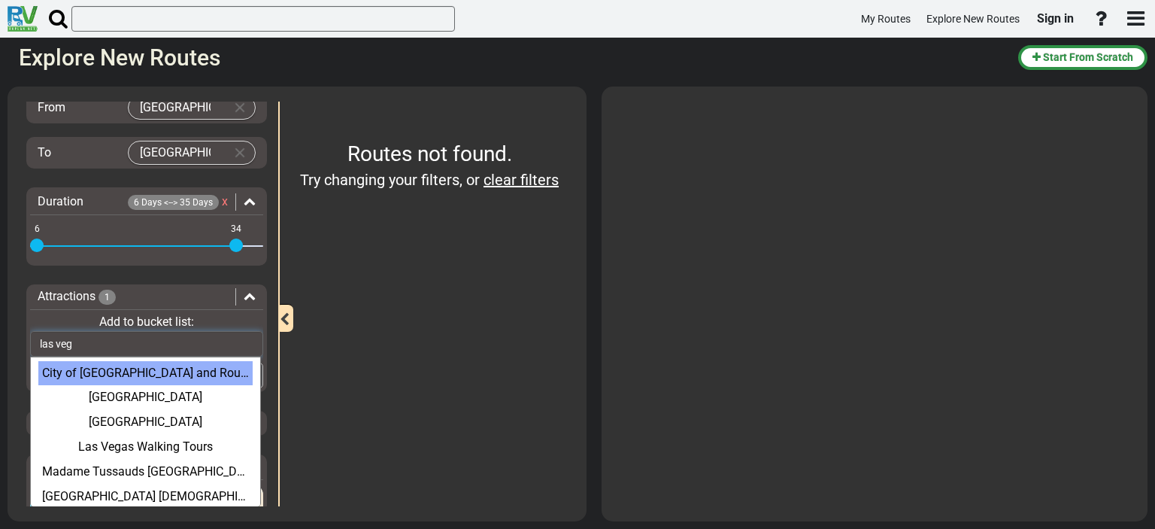
type input "las veg"
click at [165, 372] on div "City of [GEOGRAPHIC_DATA] and Rough Rider Memorial Collection" at bounding box center [145, 373] width 214 height 25
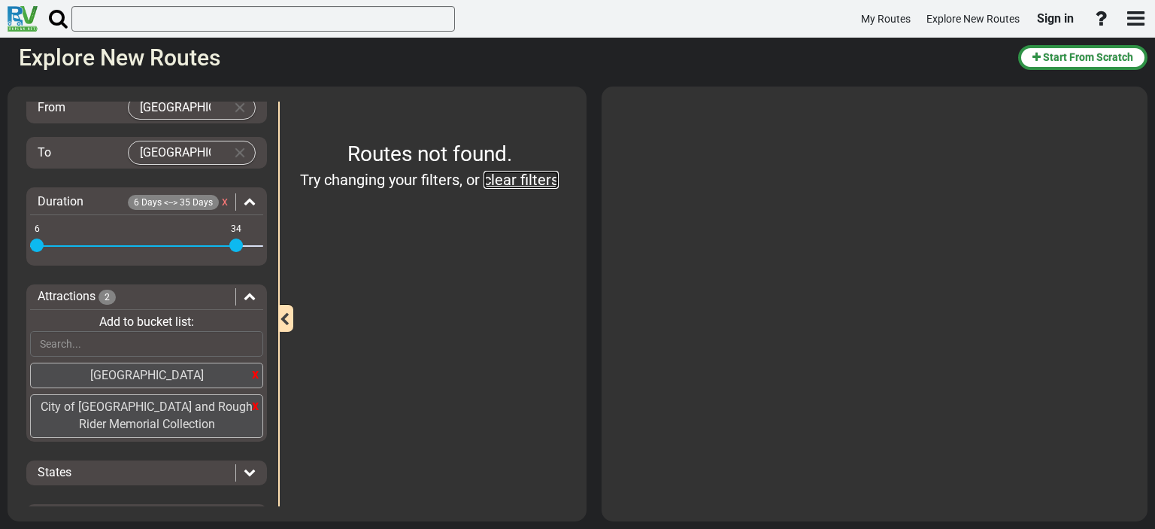
click at [515, 179] on link "clear filters" at bounding box center [521, 180] width 75 height 18
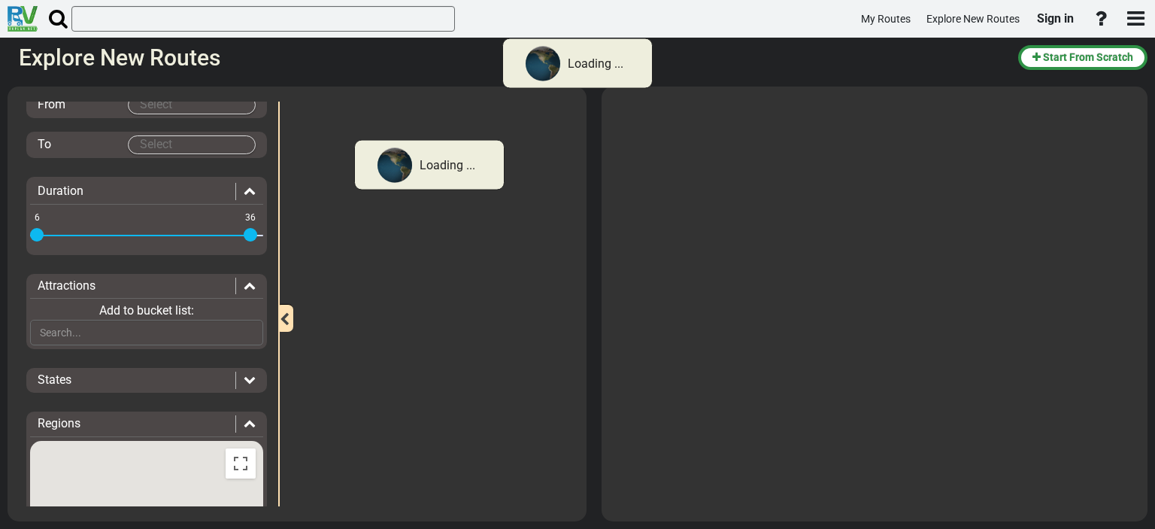
scroll to position [51, 0]
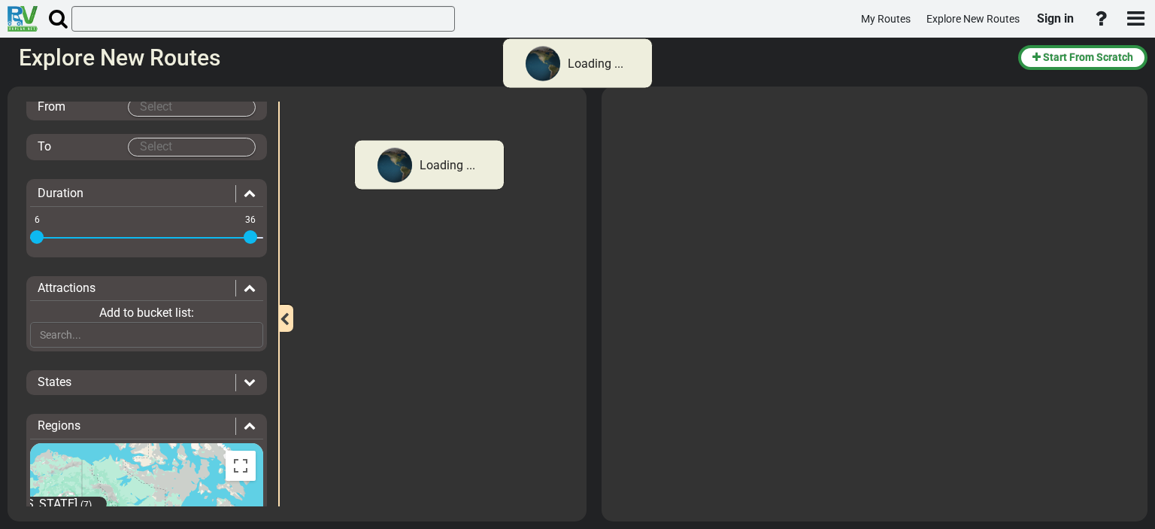
click at [284, 321] on icon "button" at bounding box center [285, 320] width 10 height 14
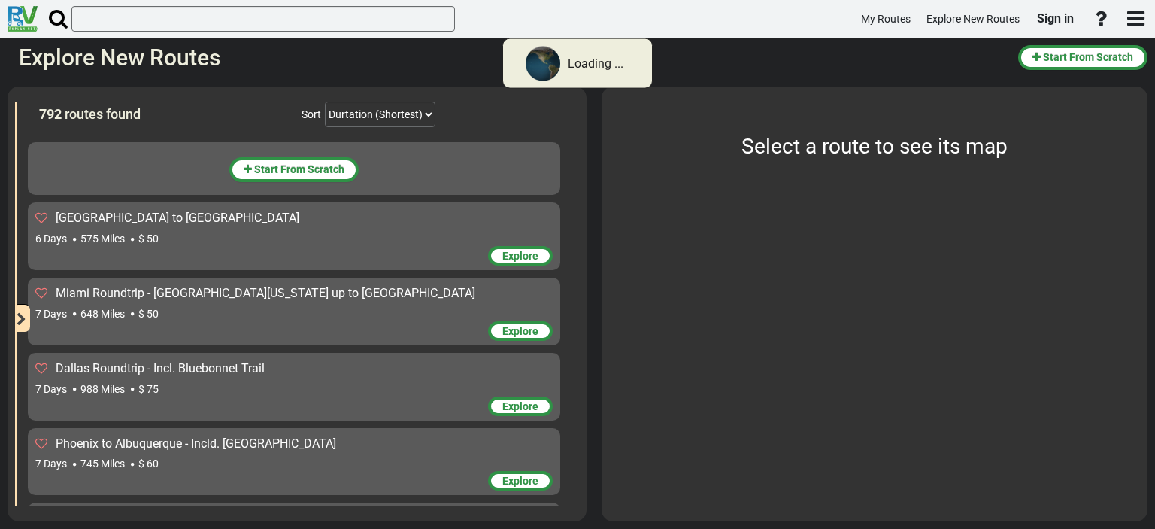
click at [24, 317] on icon "button" at bounding box center [22, 320] width 10 height 14
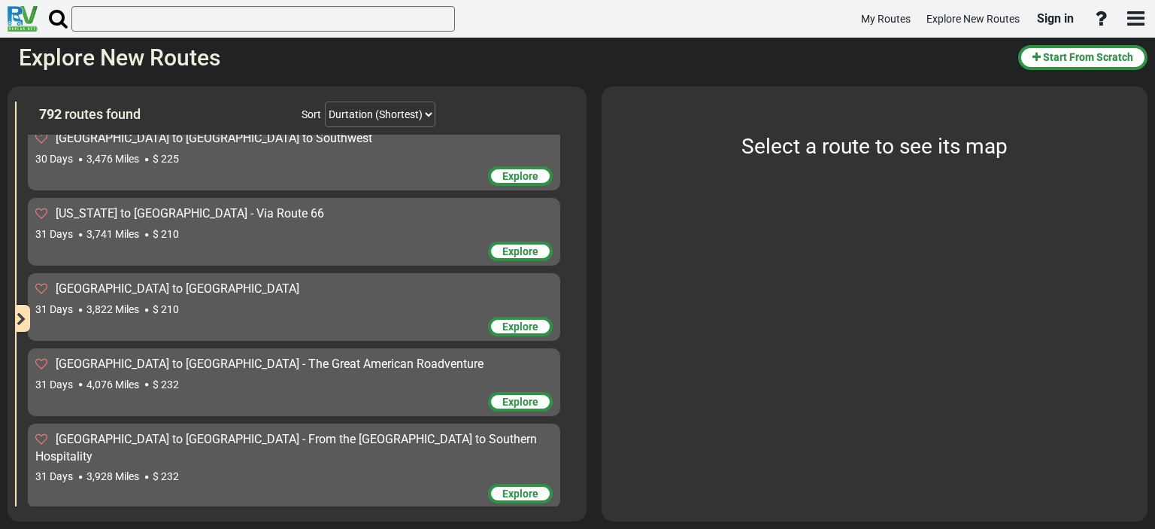
drag, startPoint x: 23, startPoint y: 317, endPoint x: 472, endPoint y: 358, distance: 451.6
click at [23, 318] on icon "button" at bounding box center [22, 320] width 10 height 14
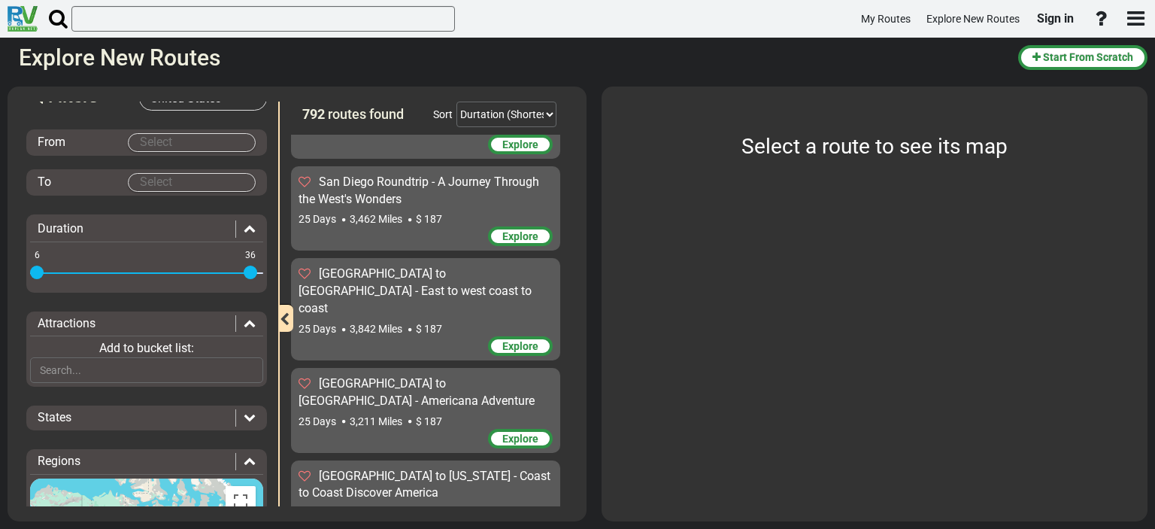
scroll to position [0, 0]
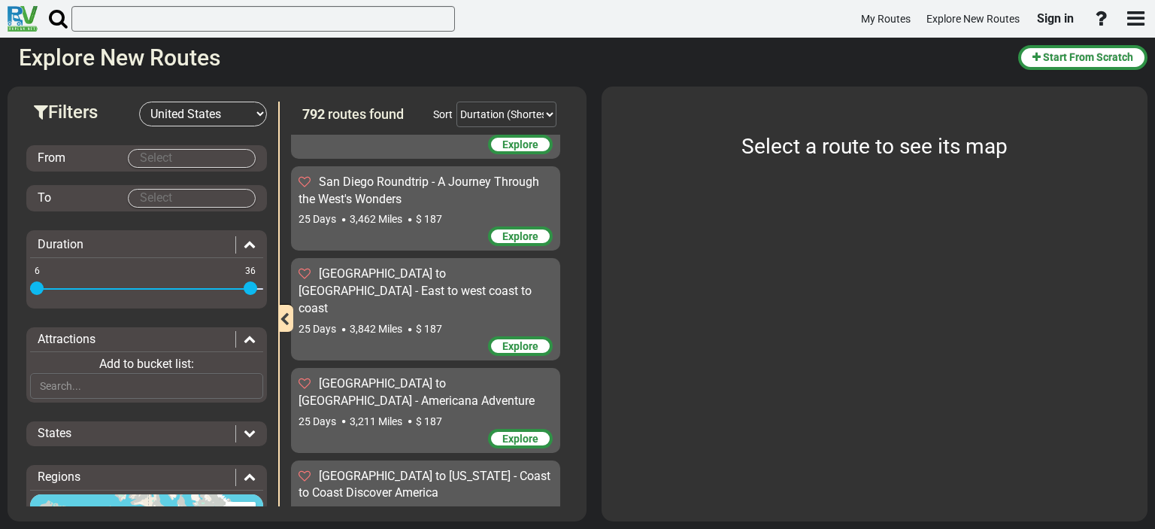
click at [202, 151] on body "My Routes Explore New Routes Sign in ×" at bounding box center [577, 264] width 1155 height 529
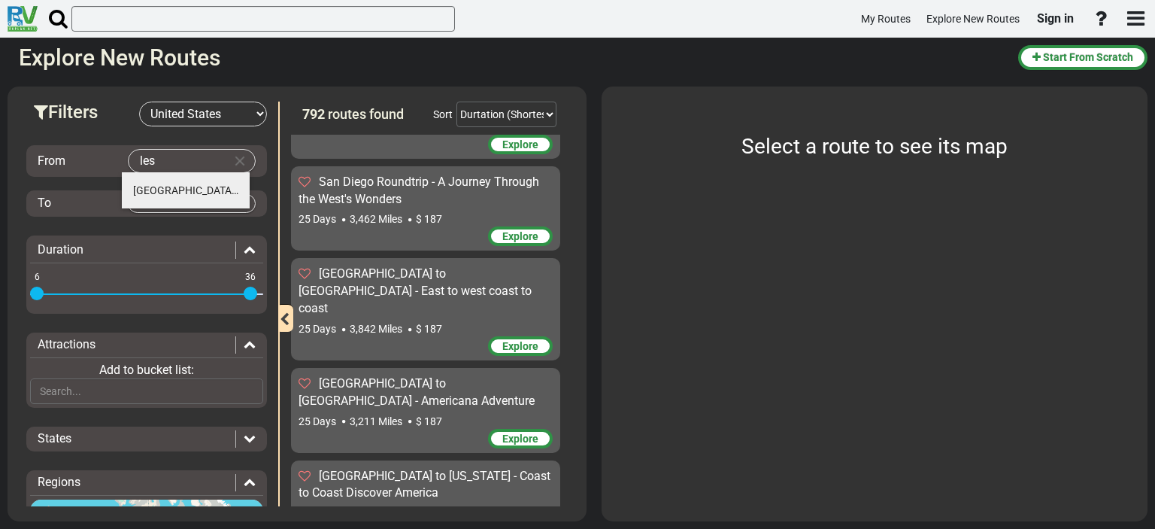
click at [170, 196] on li "[GEOGRAPHIC_DATA] (35)" at bounding box center [186, 190] width 128 height 36
type input "[GEOGRAPHIC_DATA]"
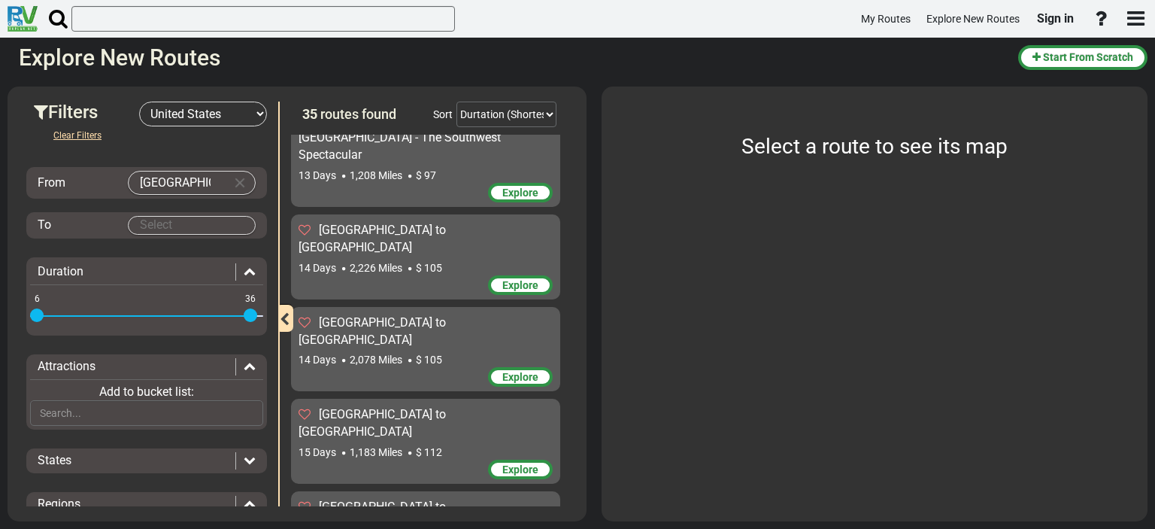
scroll to position [812, 0]
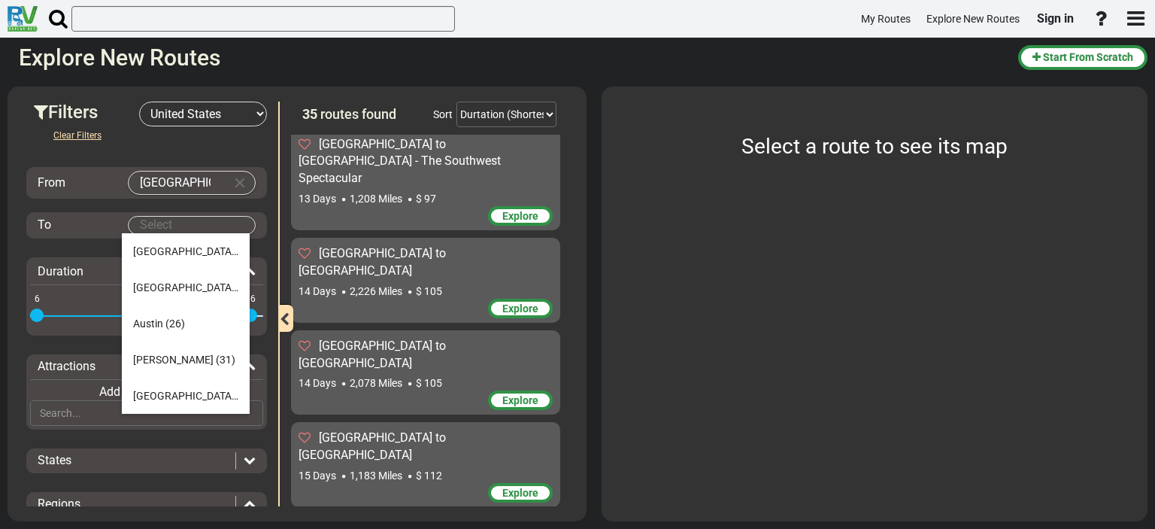
click at [153, 222] on body "My Routes Explore New Routes Sign in ×" at bounding box center [577, 264] width 1155 height 529
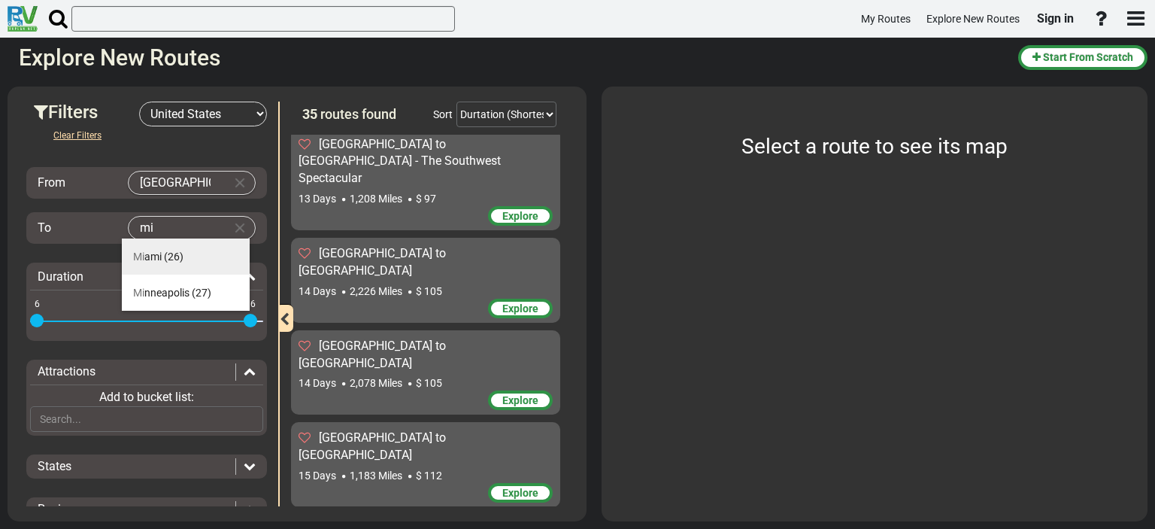
click at [150, 260] on span "Mi ami" at bounding box center [147, 256] width 29 height 12
type input "[GEOGRAPHIC_DATA]"
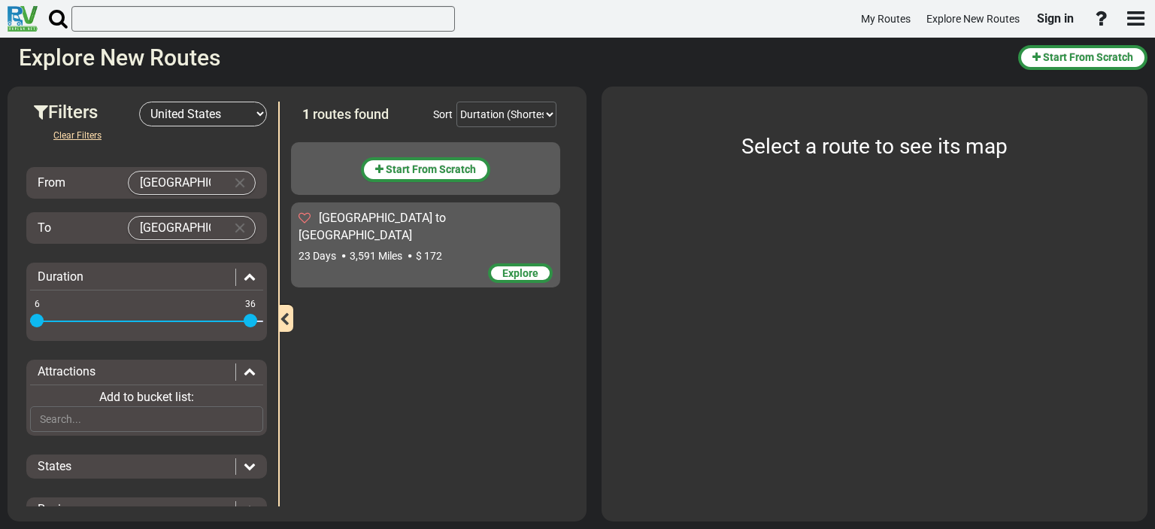
scroll to position [0, 0]
click at [377, 173] on icon "button" at bounding box center [379, 169] width 8 height 11
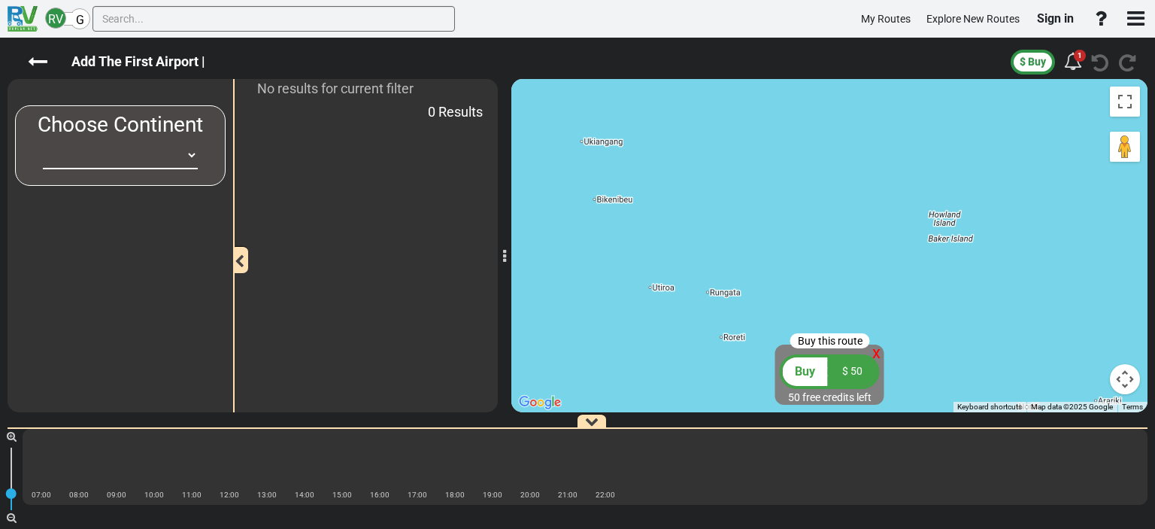
click at [851, 374] on span "$ 50" at bounding box center [852, 371] width 20 height 12
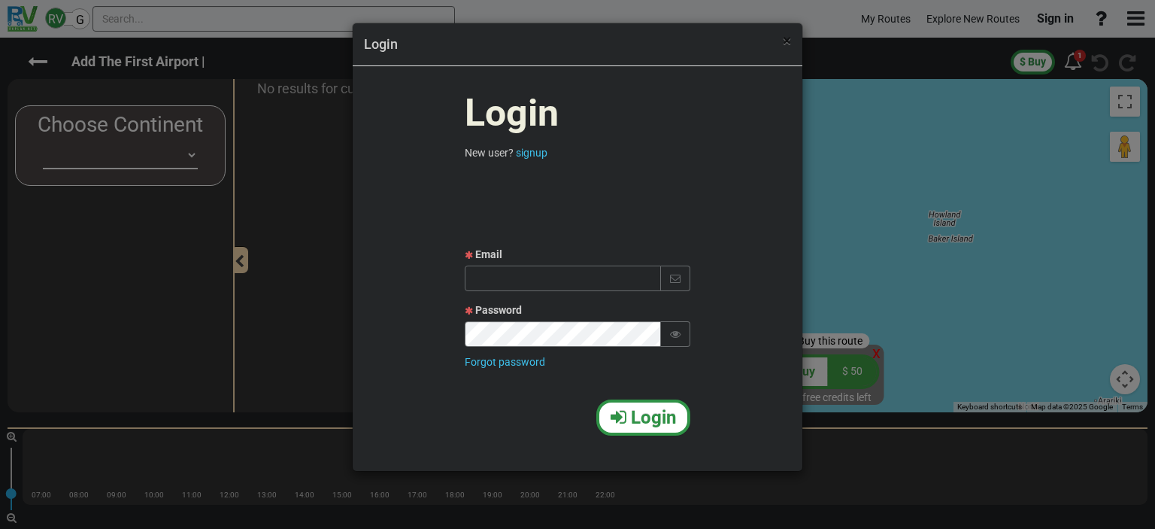
click at [784, 40] on span "×" at bounding box center [787, 41] width 8 height 18
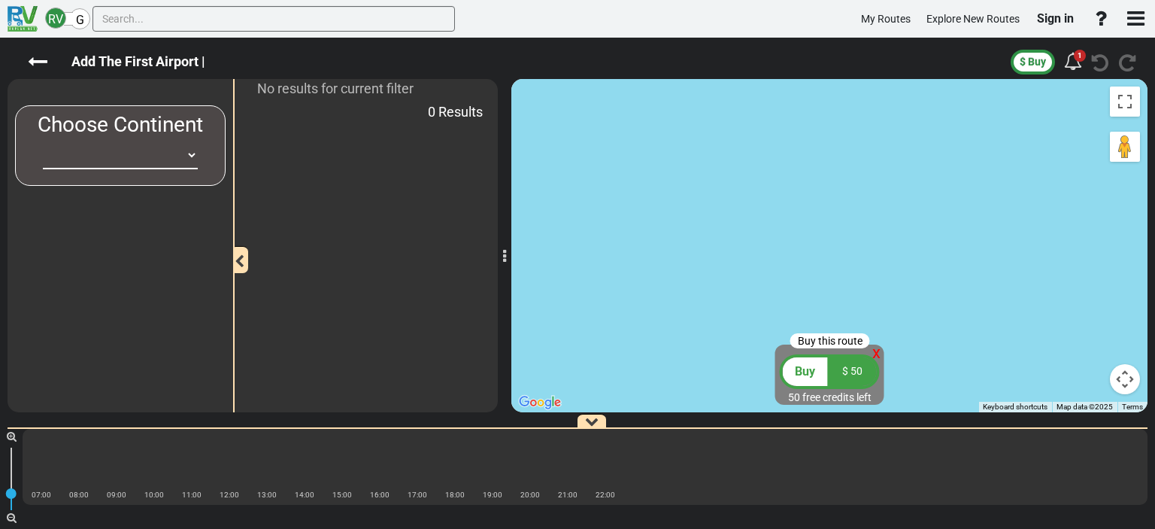
click at [806, 369] on span "Buy" at bounding box center [805, 371] width 20 height 14
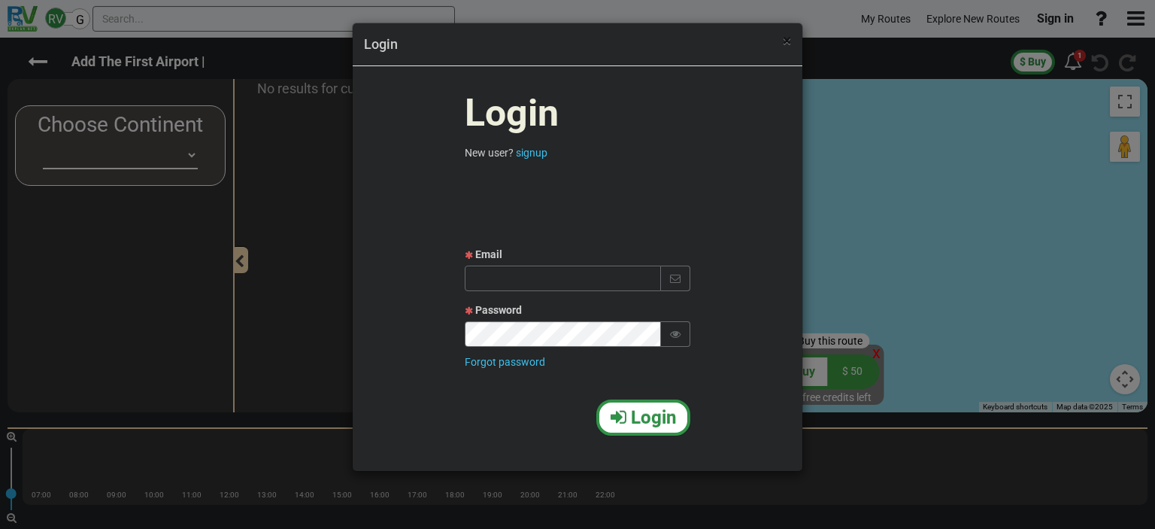
click at [787, 40] on span "×" at bounding box center [787, 41] width 8 height 18
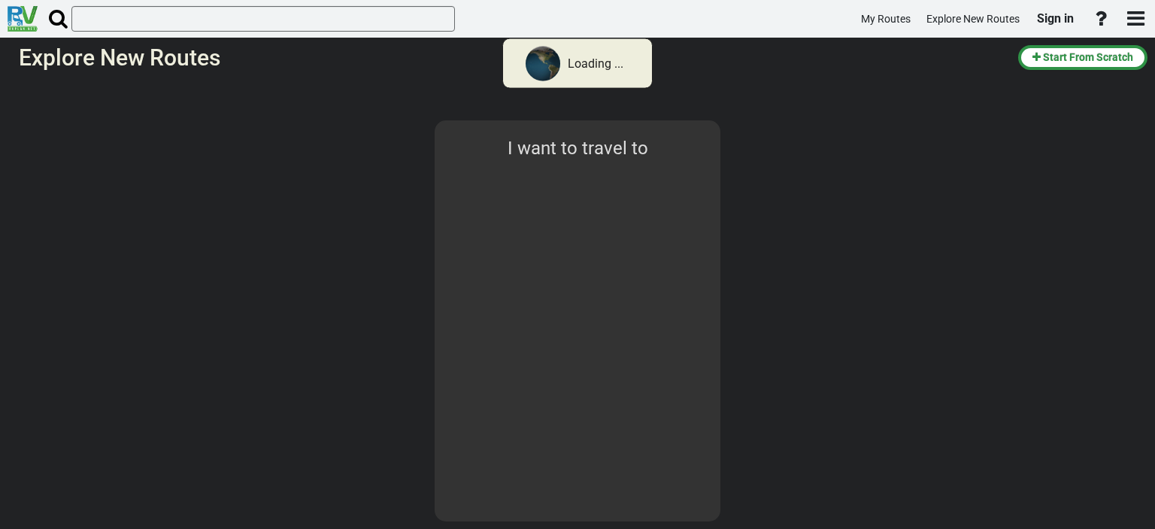
select select "number:2"
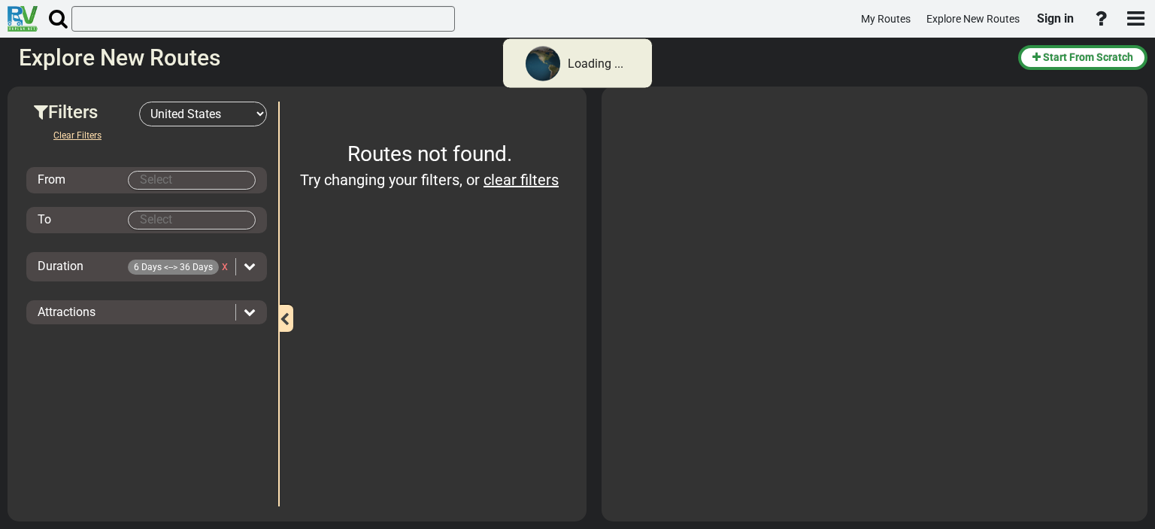
type input "[GEOGRAPHIC_DATA]"
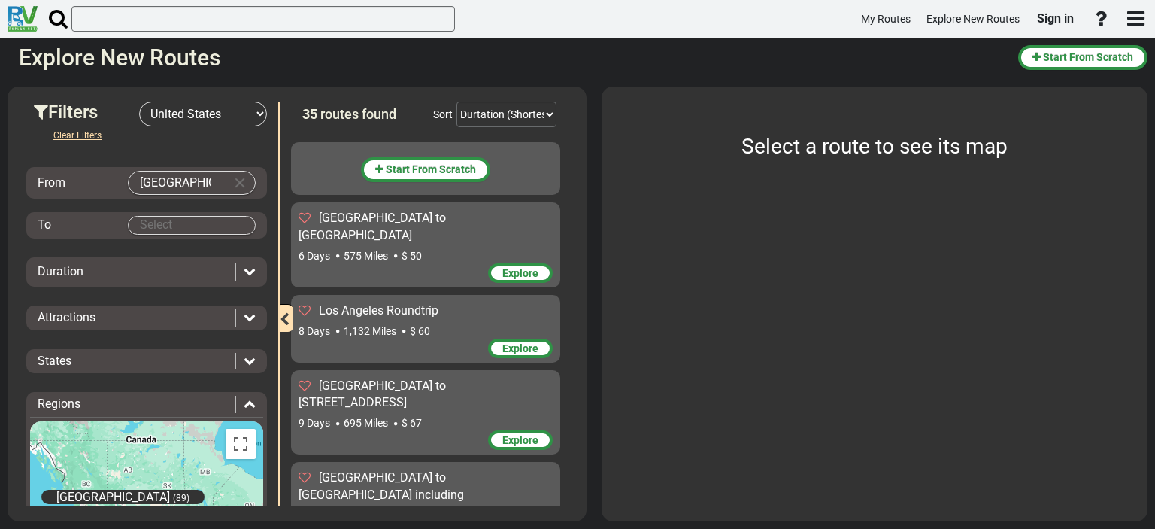
click at [399, 208] on div "[GEOGRAPHIC_DATA] to [GEOGRAPHIC_DATA] 6 Days 575 Miles $ 50 Explore" at bounding box center [425, 244] width 269 height 85
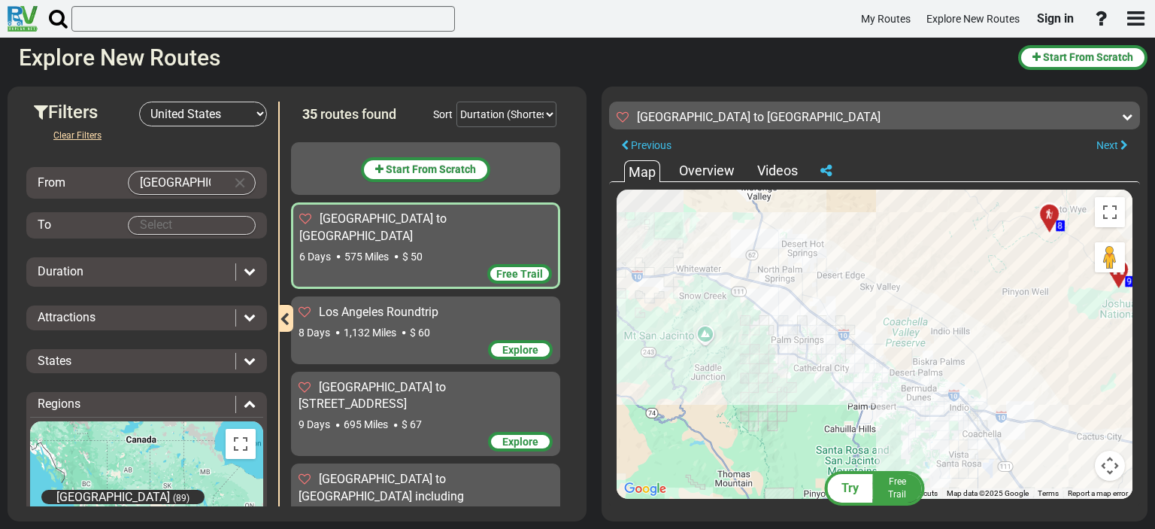
drag, startPoint x: 867, startPoint y: 401, endPoint x: 998, endPoint y: 332, distance: 148.1
click at [1106, 351] on div "To activate drag with keyboard, press Alt + Enter. Once in keyboard drag state,…" at bounding box center [875, 344] width 516 height 309
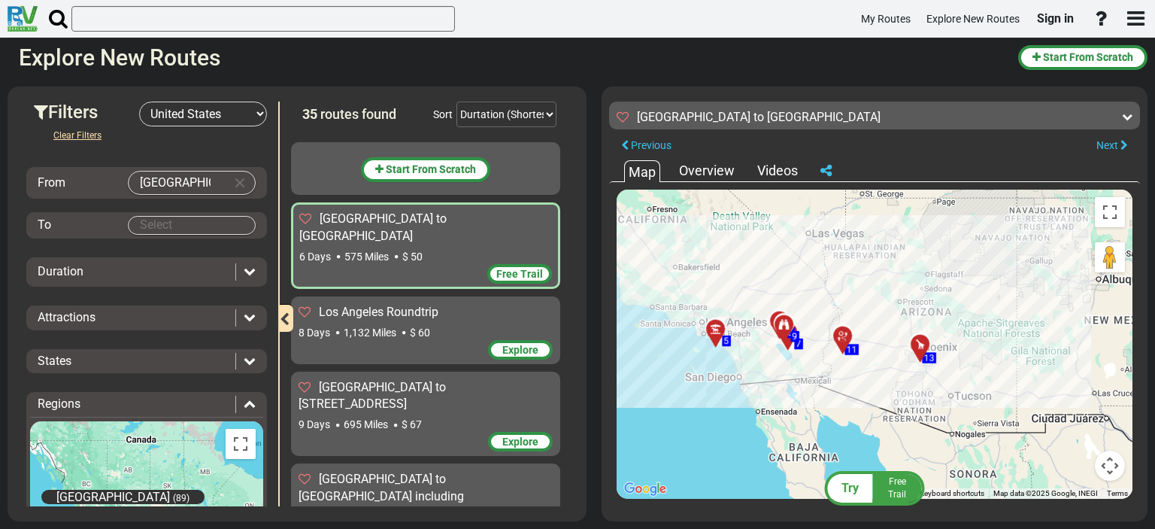
click at [406, 325] on div "8 Days 1,132 Miles $ 60" at bounding box center [426, 332] width 254 height 15
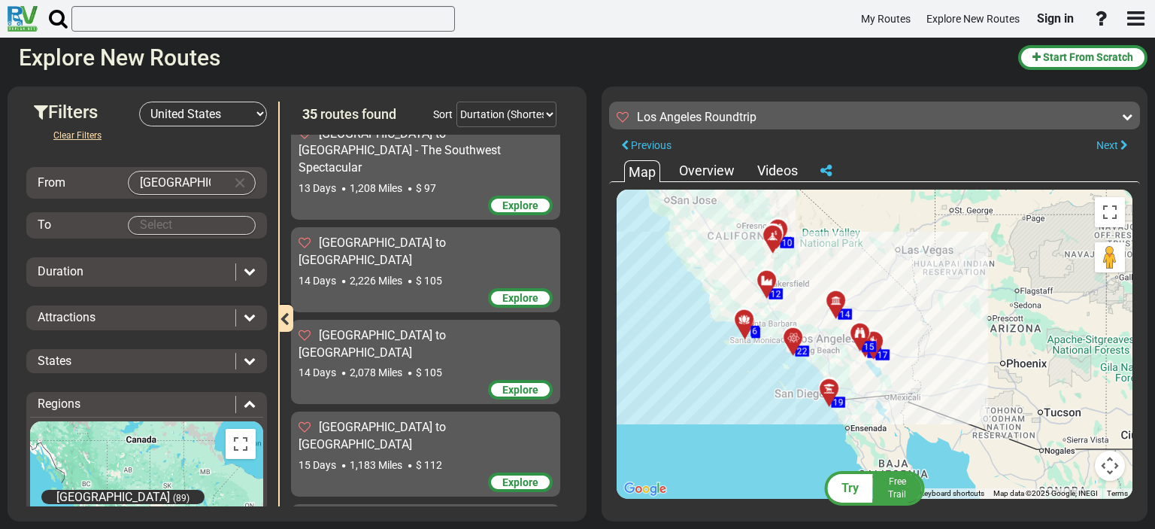
scroll to position [827, 0]
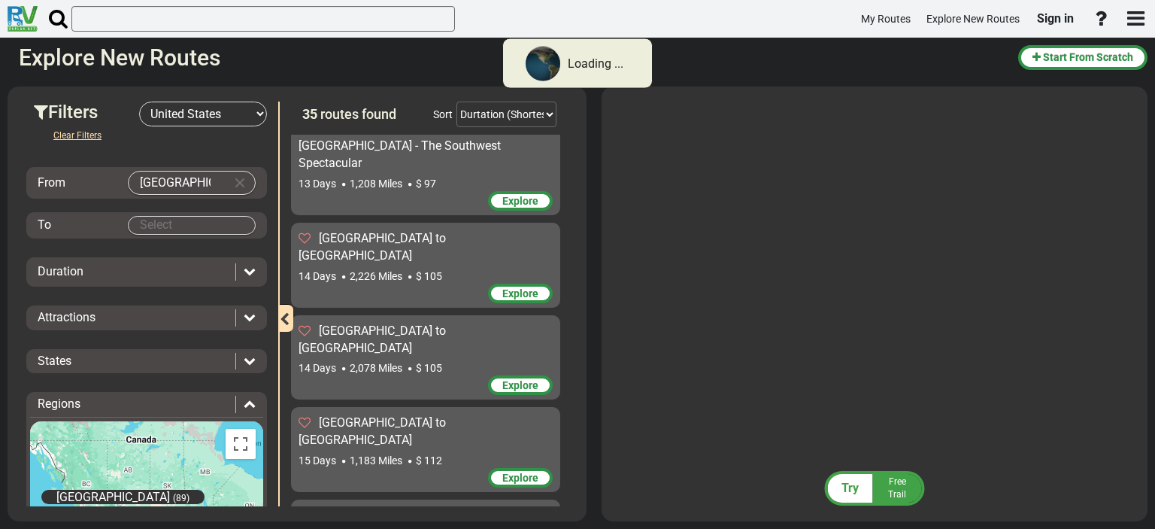
scroll to position [826, 0]
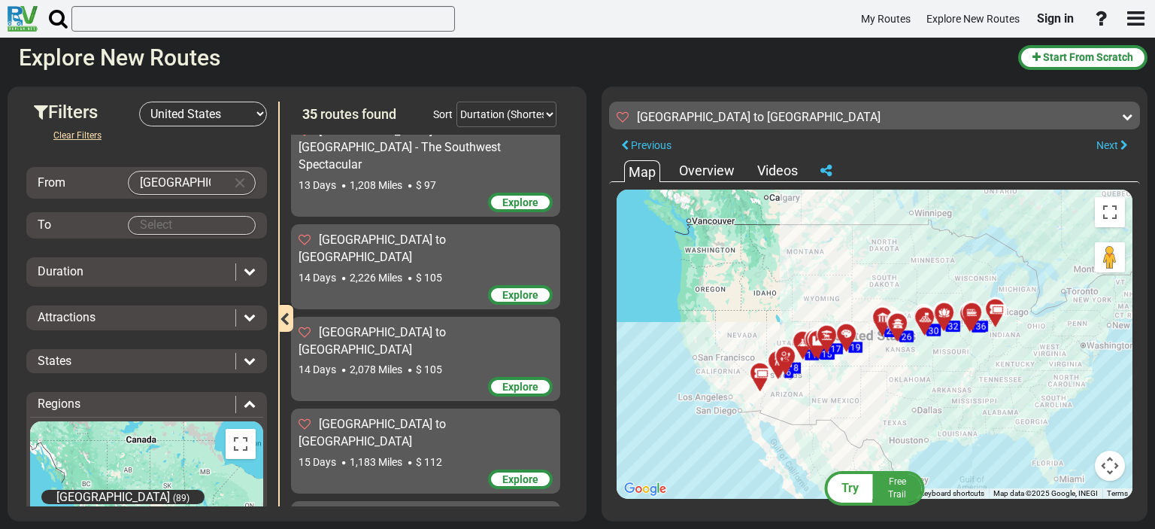
click at [181, 232] on body "My Routes Explore New Routes Sign in ×" at bounding box center [577, 264] width 1155 height 529
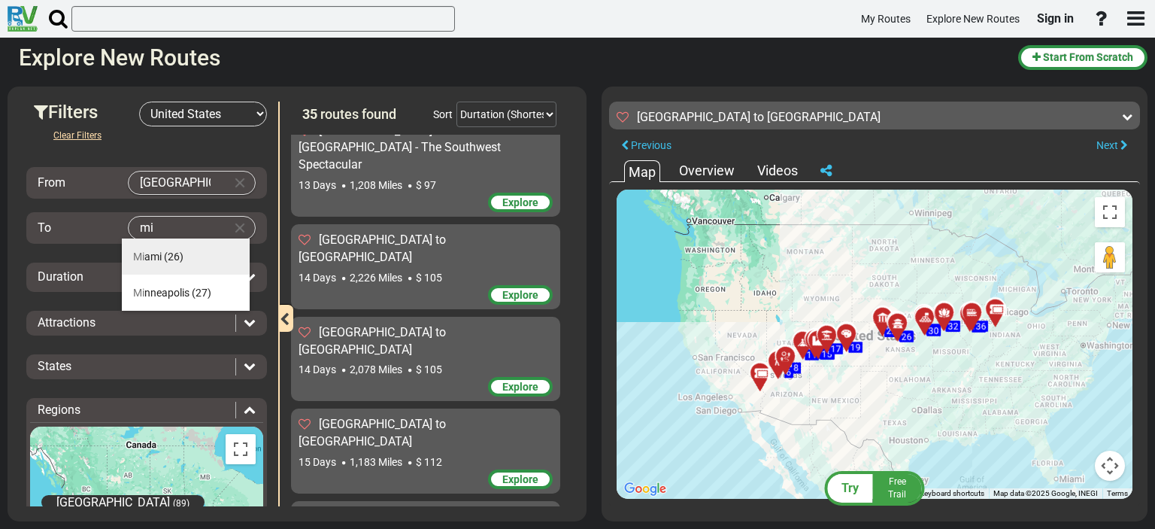
click at [161, 258] on span "Mi ami" at bounding box center [147, 256] width 29 height 12
type input "[GEOGRAPHIC_DATA]"
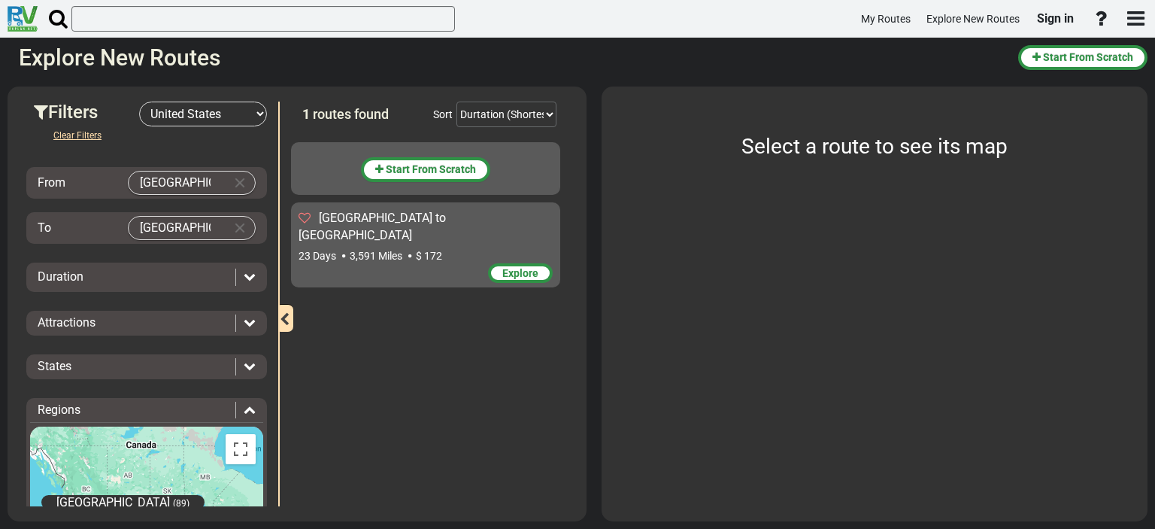
scroll to position [0, 0]
click at [186, 283] on div "Duration" at bounding box center [133, 277] width 190 height 17
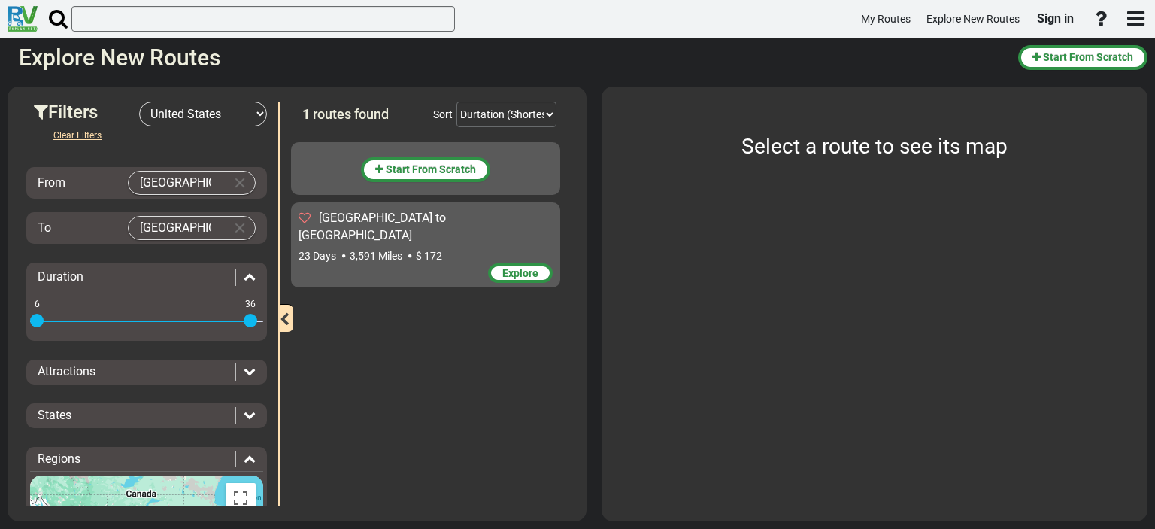
click at [250, 317] on span at bounding box center [251, 321] width 14 height 14
click at [236, 320] on div "6 36 6 34" at bounding box center [146, 321] width 233 height 3
click at [168, 373] on div "Attractions" at bounding box center [137, 371] width 198 height 17
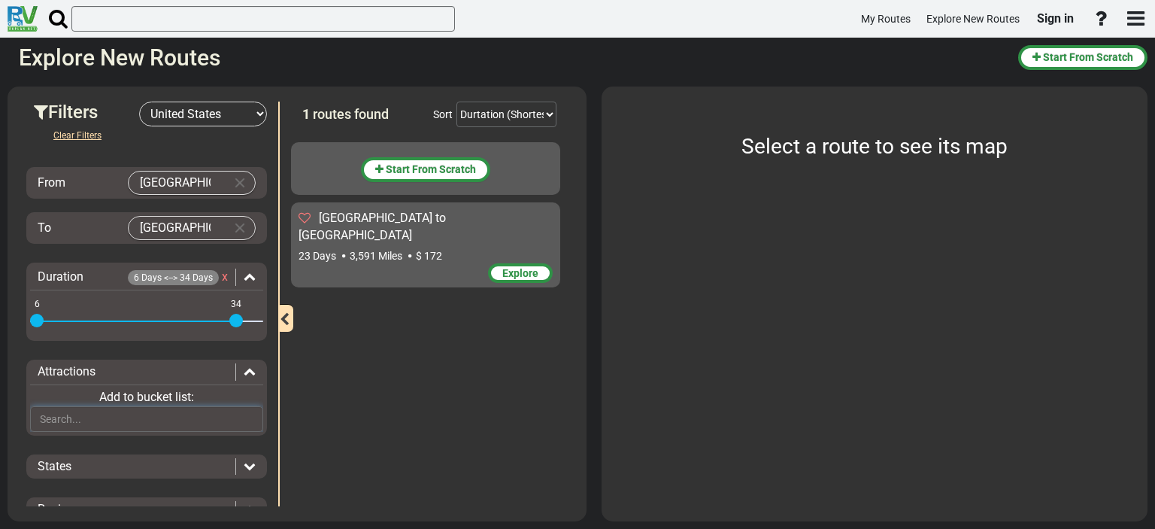
click at [153, 418] on input "text" at bounding box center [146, 419] width 233 height 26
paste input "[GEOGRAPHIC_DATA]"
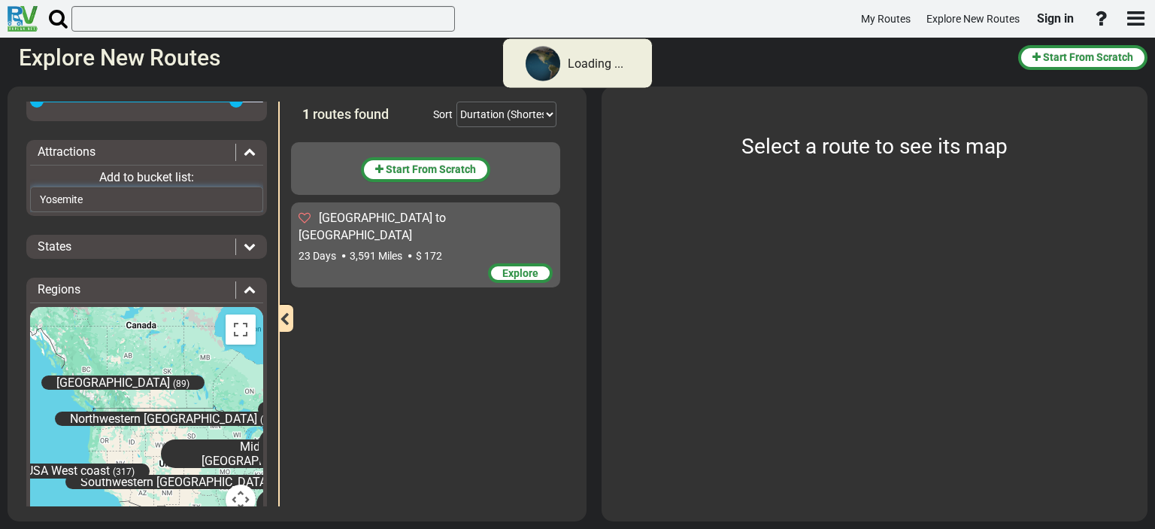
scroll to position [226, 0]
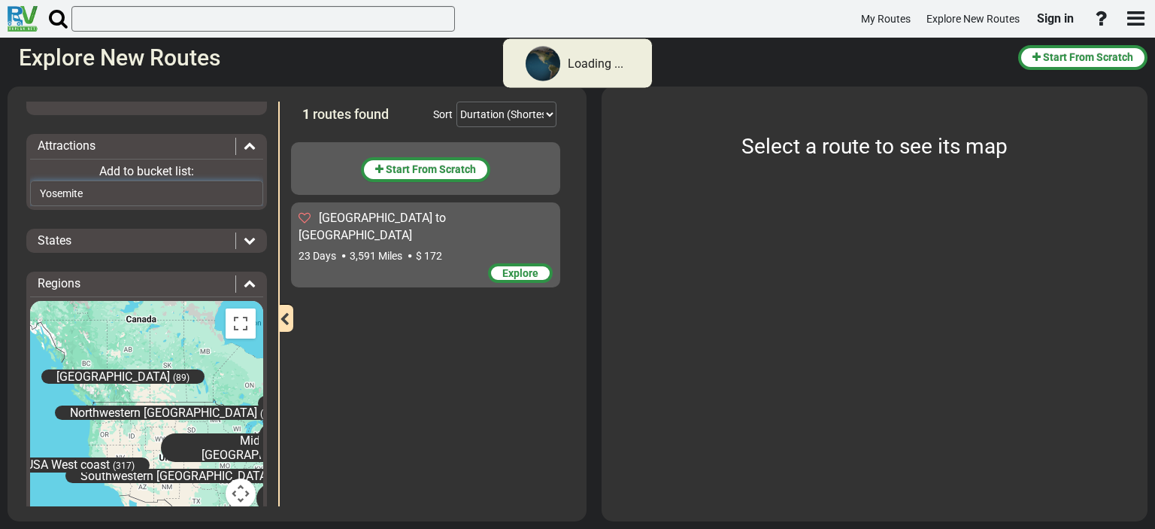
click at [103, 193] on input "Yosemite" at bounding box center [146, 194] width 233 height 26
click at [103, 192] on input "Yosemite" at bounding box center [146, 194] width 233 height 26
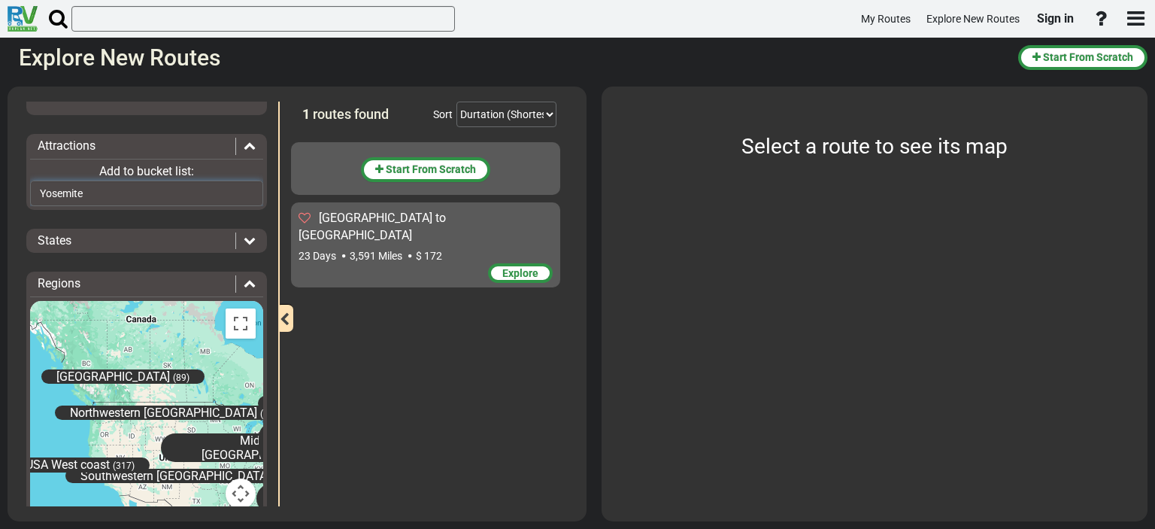
click at [103, 192] on input "Yosemite" at bounding box center [146, 194] width 233 height 26
click at [117, 189] on input "Yosemite" at bounding box center [146, 194] width 233 height 26
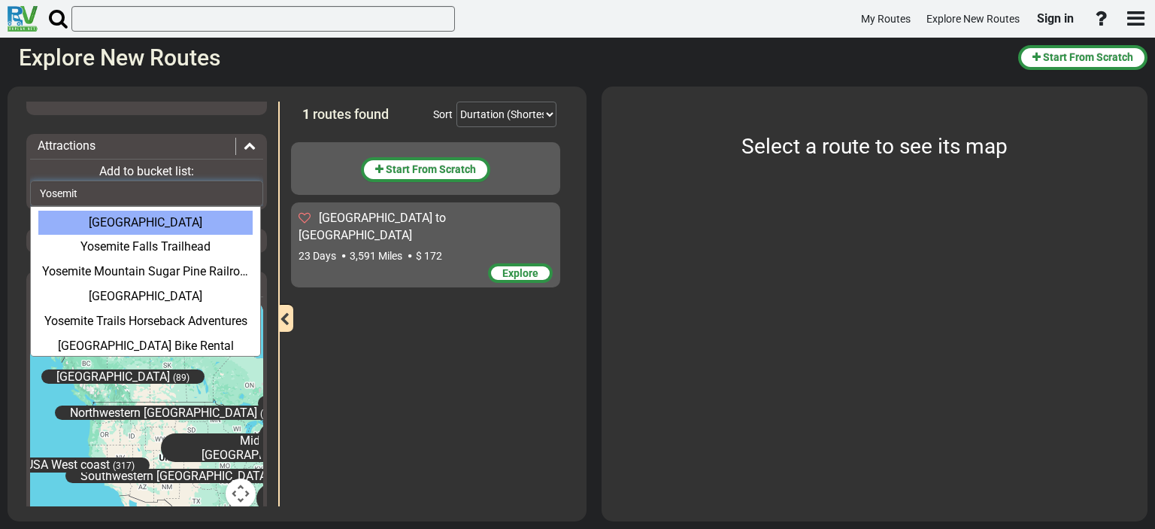
type input "Yosemit"
click at [141, 222] on div "[GEOGRAPHIC_DATA]" at bounding box center [145, 223] width 214 height 25
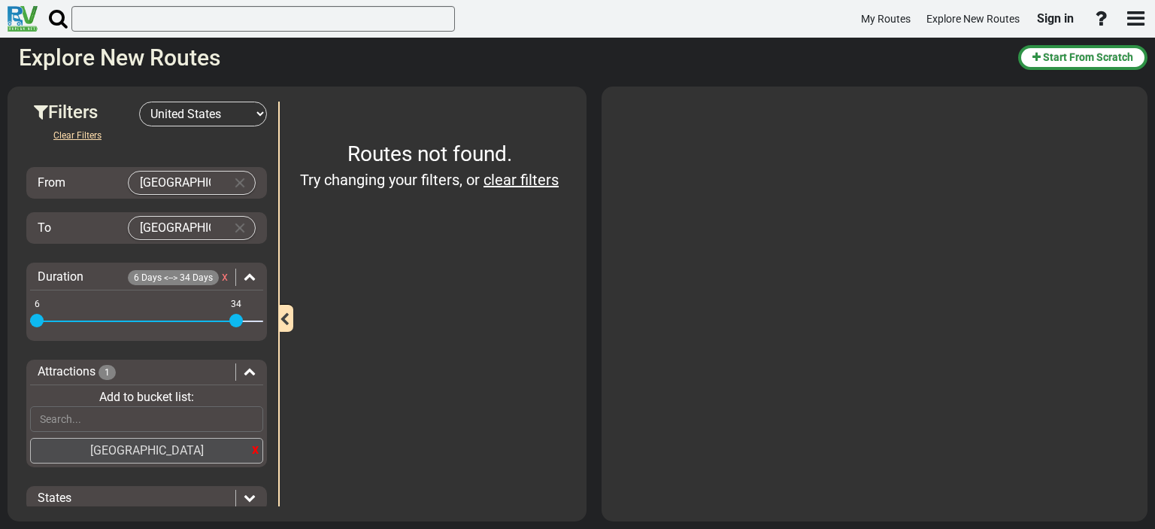
scroll to position [75, 0]
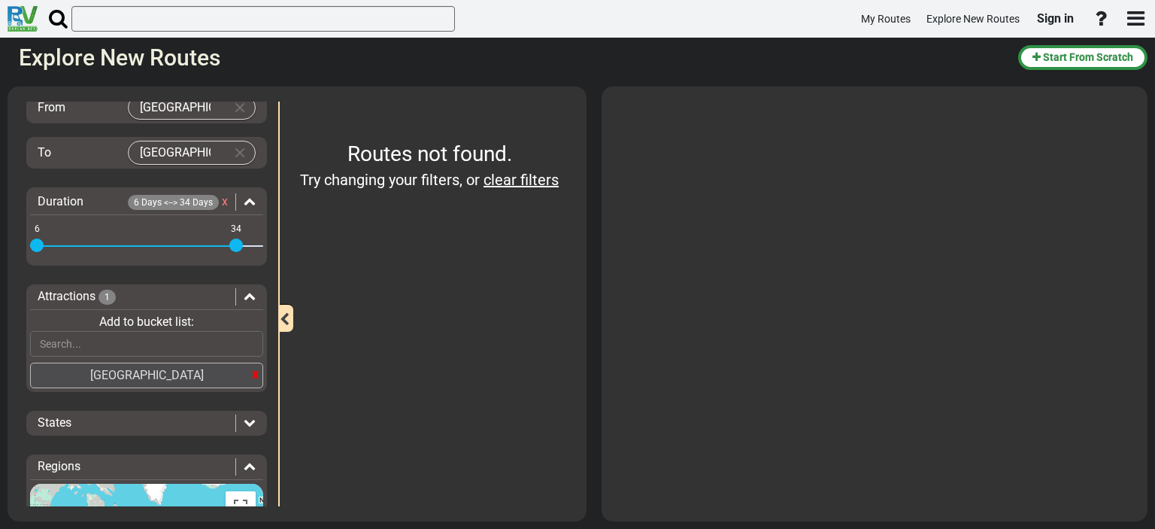
click at [252, 370] on div "x" at bounding box center [255, 374] width 7 height 20
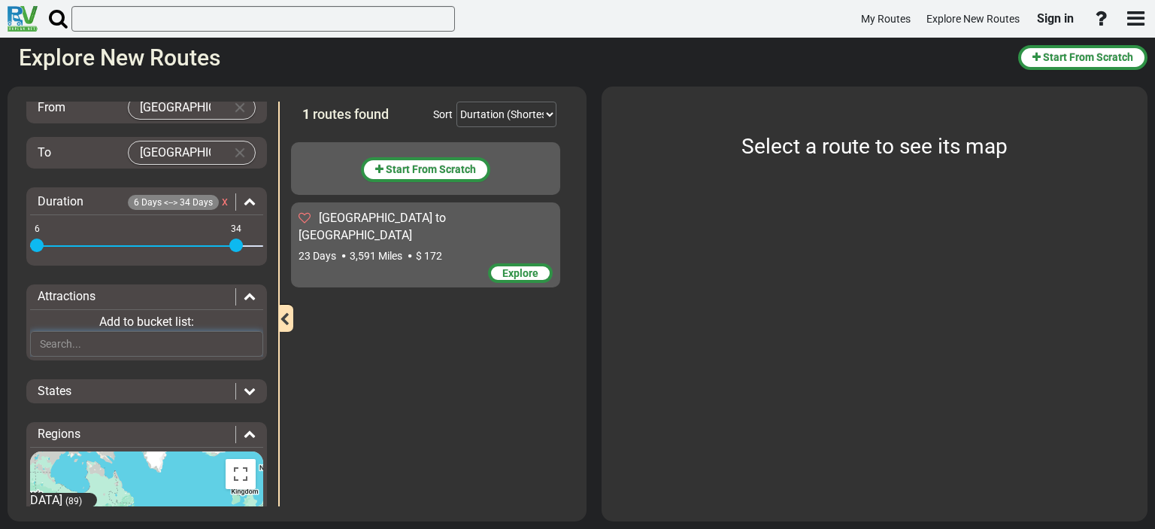
click at [243, 343] on input "text" at bounding box center [146, 344] width 233 height 26
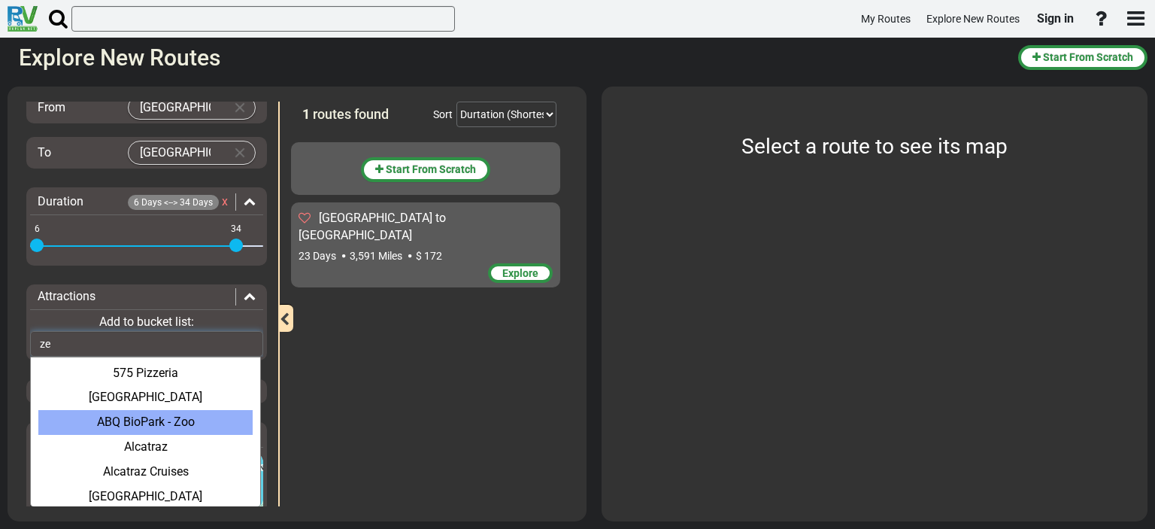
type input "ze"
click at [426, 223] on span "[GEOGRAPHIC_DATA] to [GEOGRAPHIC_DATA]" at bounding box center [372, 227] width 147 height 32
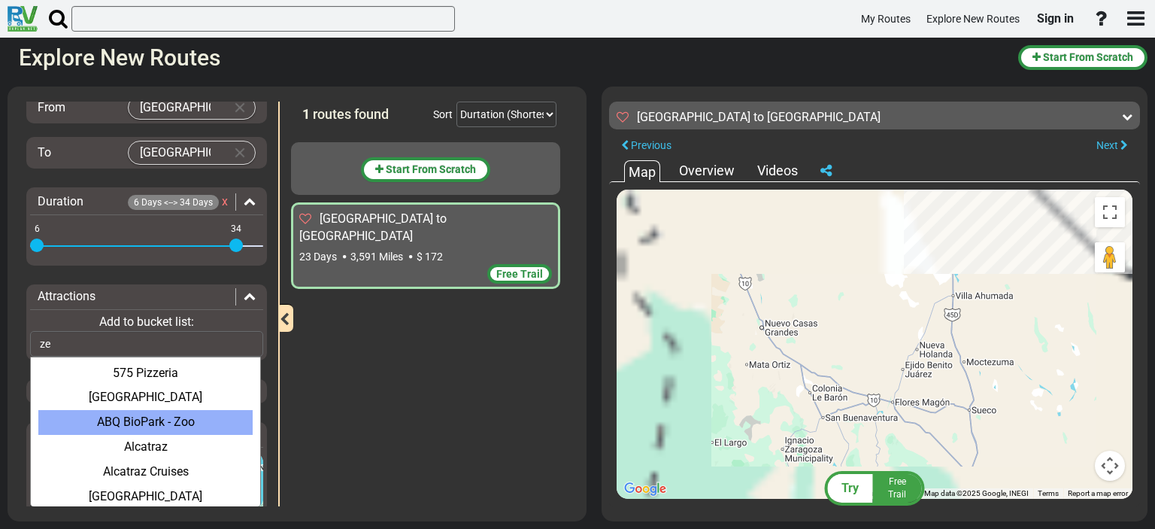
drag, startPoint x: 870, startPoint y: 288, endPoint x: 784, endPoint y: 499, distance: 227.4
click at [764, 508] on div "Try Free Trail [GEOGRAPHIC_DATA] to [GEOGRAPHIC_DATA] 3,591 Miles 156 miles" at bounding box center [875, 304] width 546 height 435
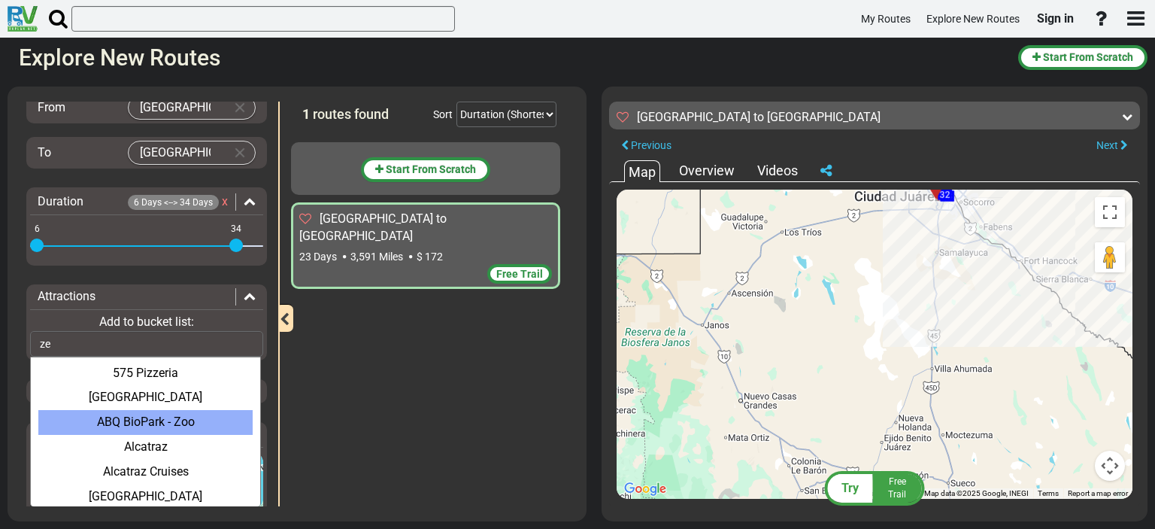
drag, startPoint x: 854, startPoint y: 297, endPoint x: 819, endPoint y: 413, distance: 120.9
click at [819, 413] on div "To activate drag with keyboard, press Alt + Enter. Once in keyboard drag state,…" at bounding box center [875, 344] width 516 height 309
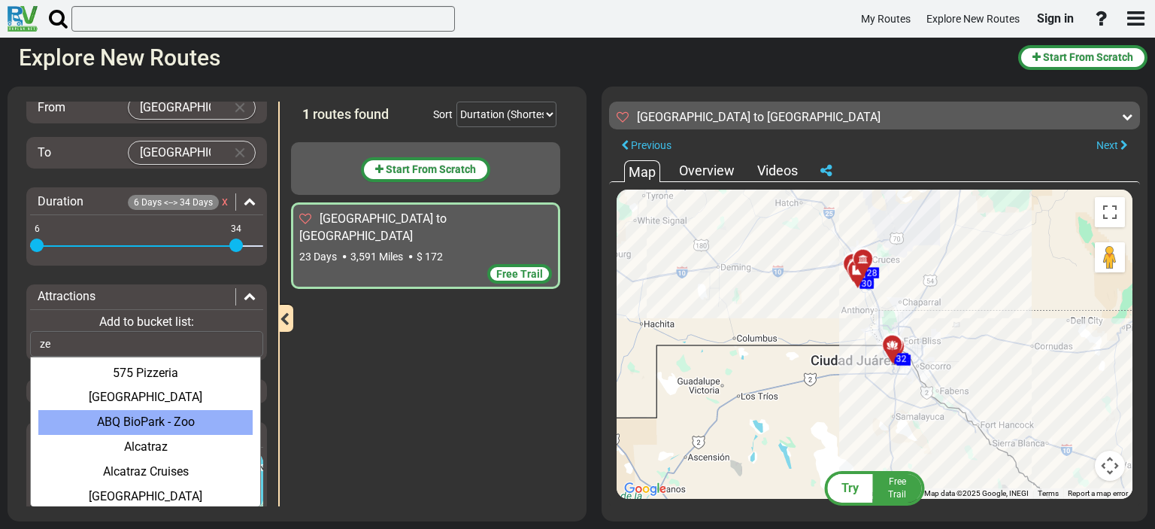
drag, startPoint x: 875, startPoint y: 306, endPoint x: 864, endPoint y: 382, distance: 76.8
click at [864, 381] on div "To activate drag with keyboard, press Alt + Enter. Once in keyboard drag state,…" at bounding box center [875, 344] width 516 height 309
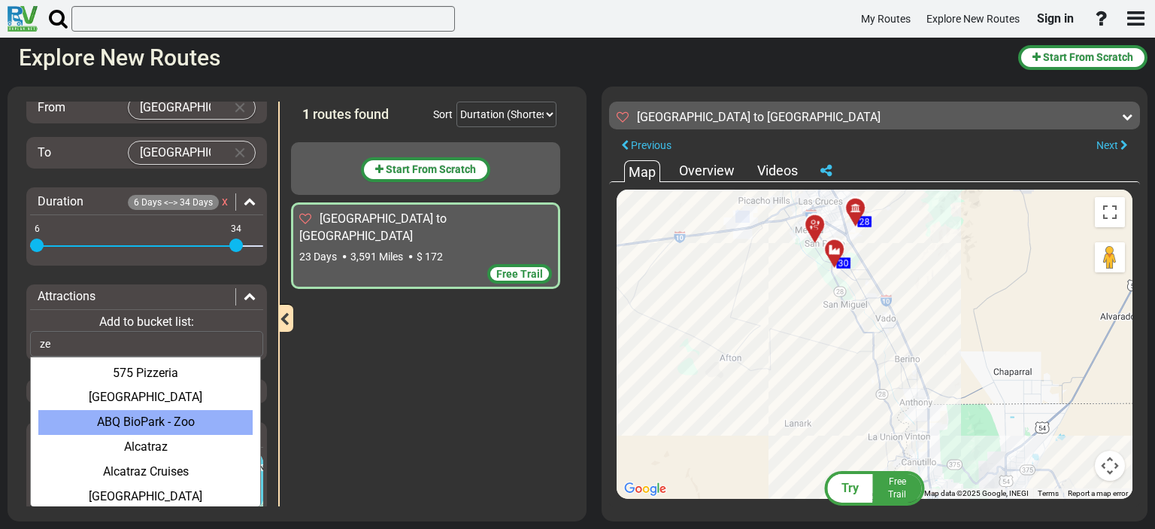
click at [836, 250] on div at bounding box center [839, 255] width 25 height 23
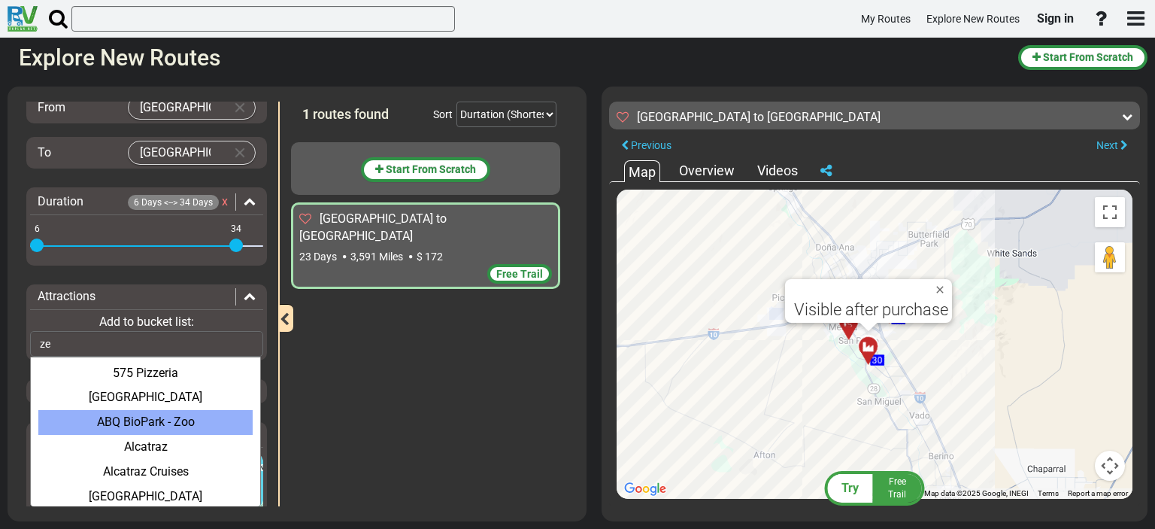
click at [849, 329] on div at bounding box center [854, 328] width 25 height 23
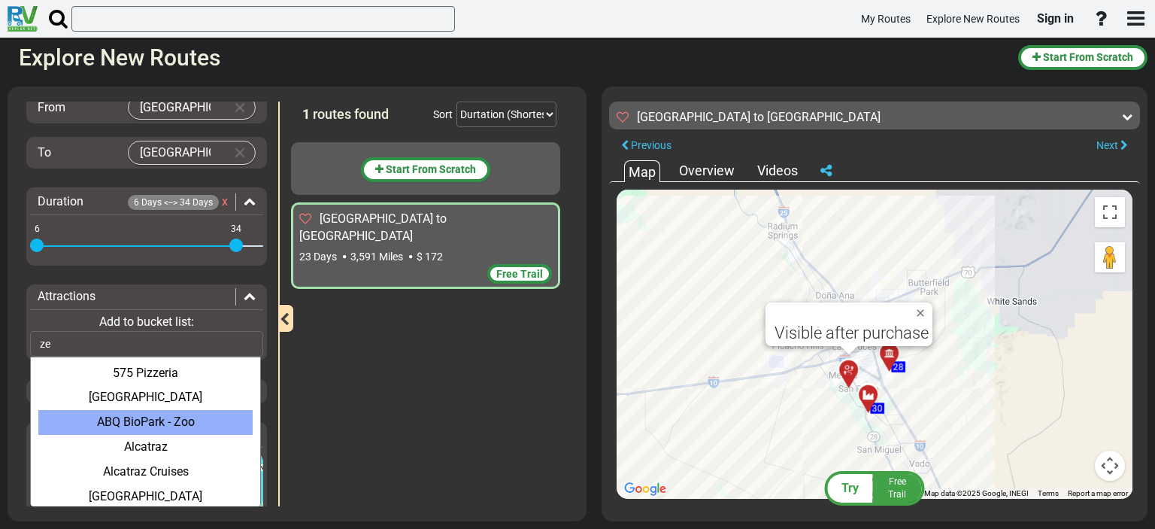
click at [854, 377] on div at bounding box center [854, 376] width 25 height 23
click at [891, 354] on div at bounding box center [894, 359] width 25 height 23
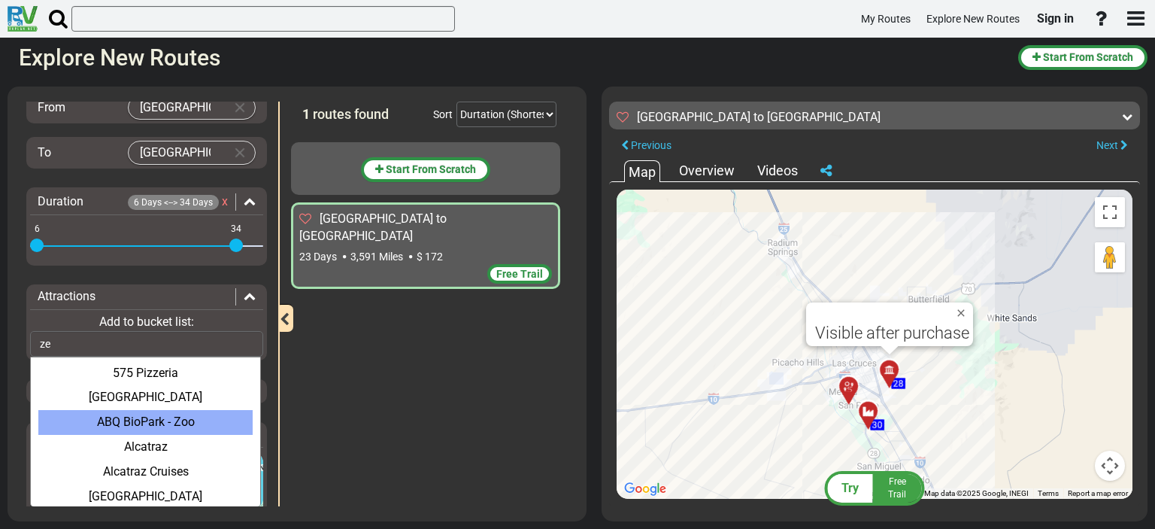
click at [873, 330] on span "Visible after purchase" at bounding box center [892, 332] width 154 height 19
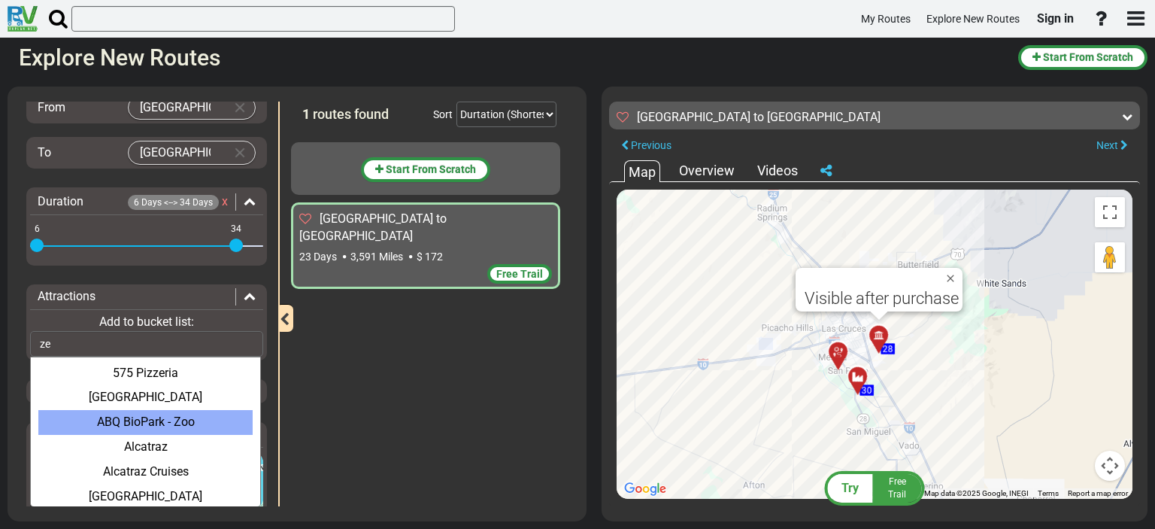
click at [896, 485] on span "Free Trail" at bounding box center [897, 487] width 18 height 23
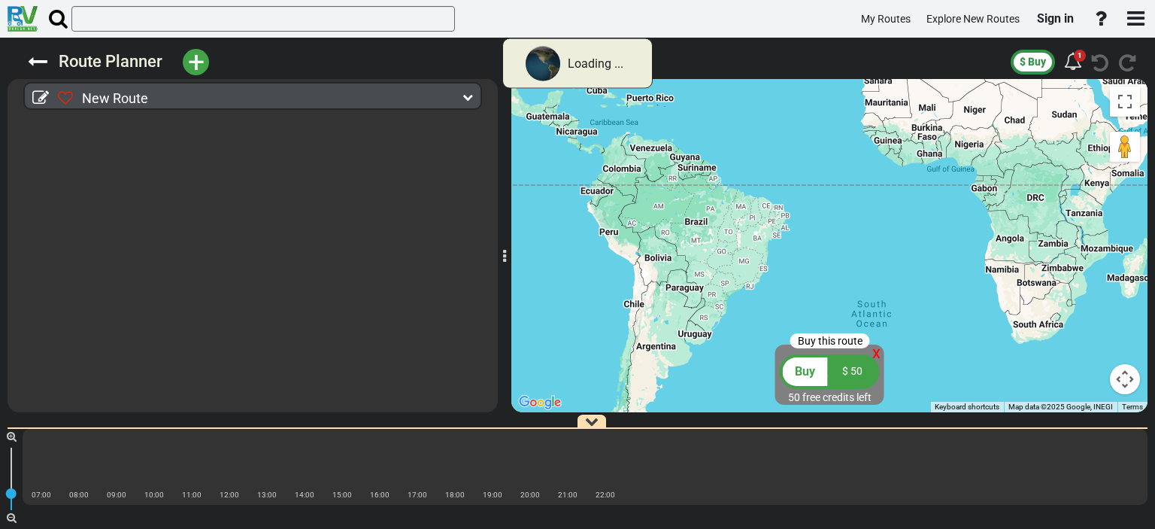
click at [855, 372] on span "$ 50" at bounding box center [852, 371] width 20 height 12
